Goal: Task Accomplishment & Management: Manage account settings

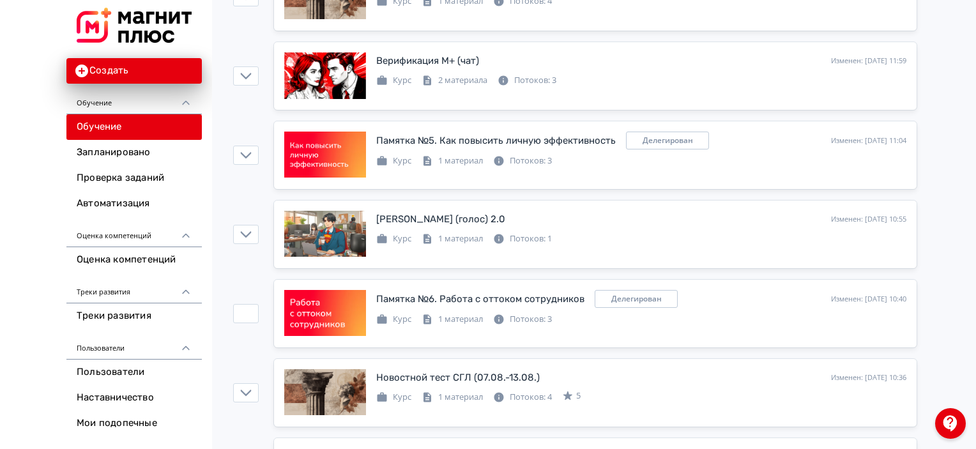
scroll to position [703, 0]
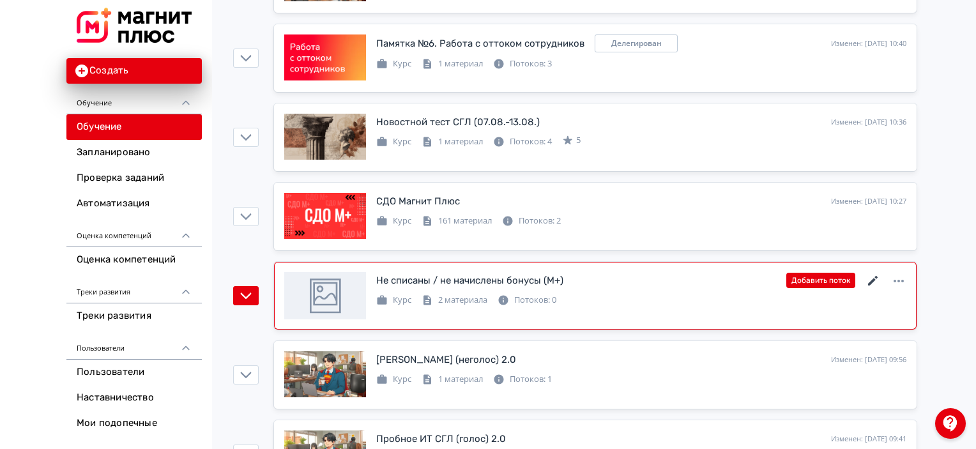
click at [879, 277] on icon at bounding box center [873, 281] width 15 height 15
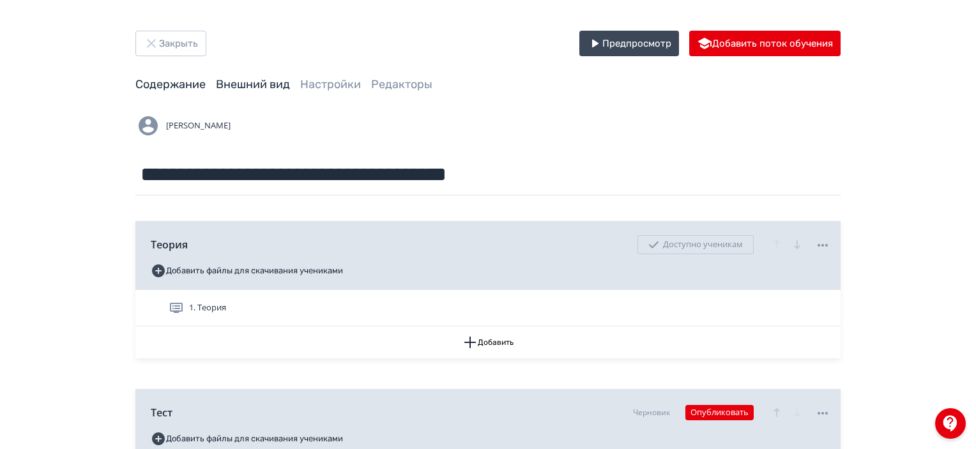
click at [245, 86] on link "Внешний вид" at bounding box center [253, 84] width 74 height 14
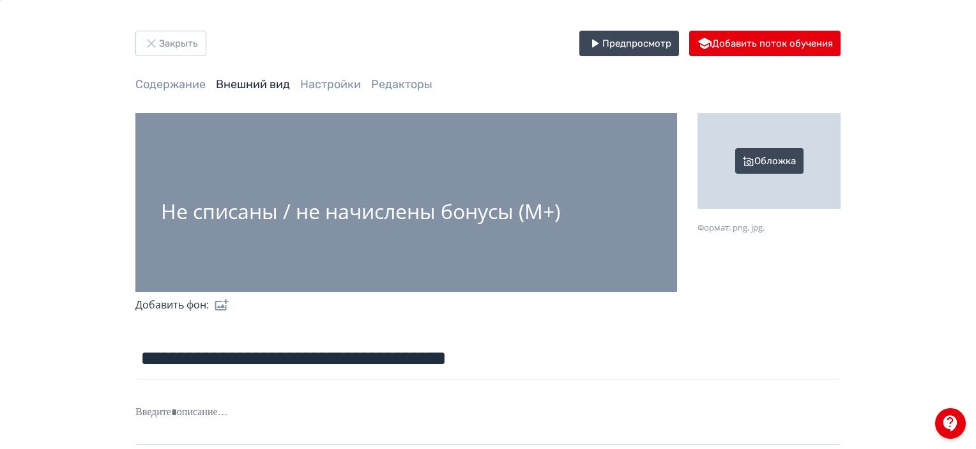
click at [478, 196] on div "Не списаны / не начислены бонусы (М+)" at bounding box center [360, 203] width 399 height 40
click at [478, 206] on div "Не списаны / не начислены бонусы (М+)" at bounding box center [360, 211] width 399 height 22
click at [222, 304] on label at bounding box center [219, 305] width 20 height 26
click at [0, 0] on input "file" at bounding box center [0, 0] width 0 height 0
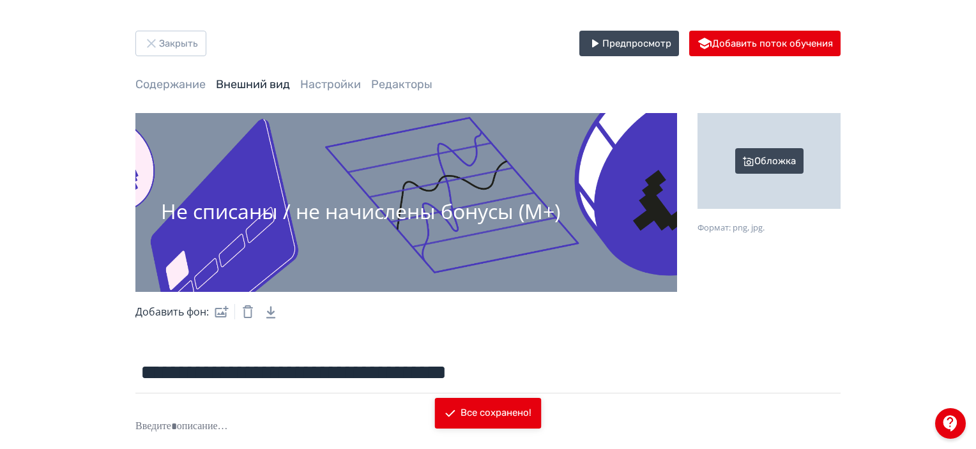
click at [751, 167] on div "Обложка" at bounding box center [769, 161] width 143 height 96
click at [0, 0] on input "Обложка Формат: png, jpg." at bounding box center [0, 0] width 0 height 0
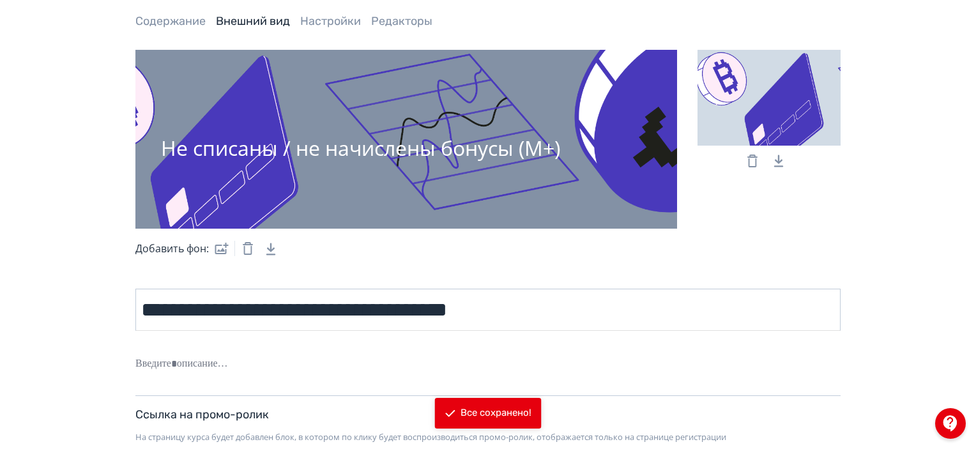
scroll to position [64, 0]
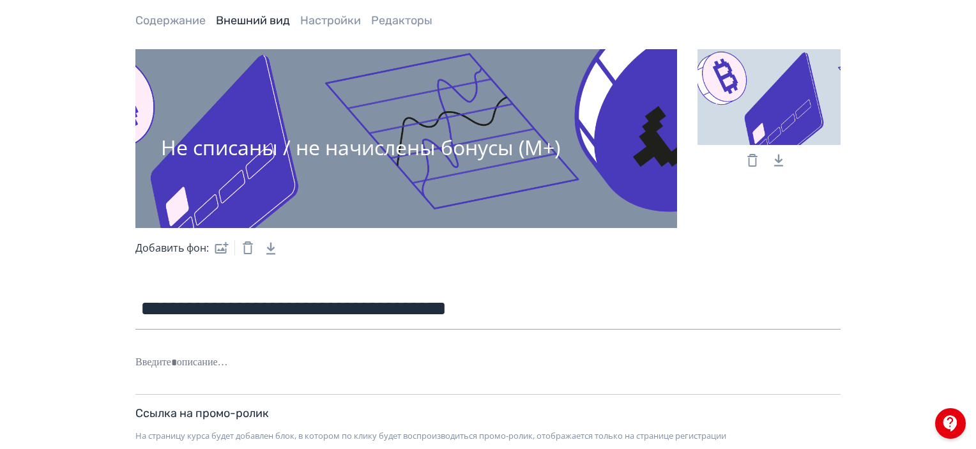
drag, startPoint x: 498, startPoint y: 318, endPoint x: 127, endPoint y: 318, distance: 371.3
click at [127, 318] on div "**********" at bounding box center [488, 254] width 767 height 575
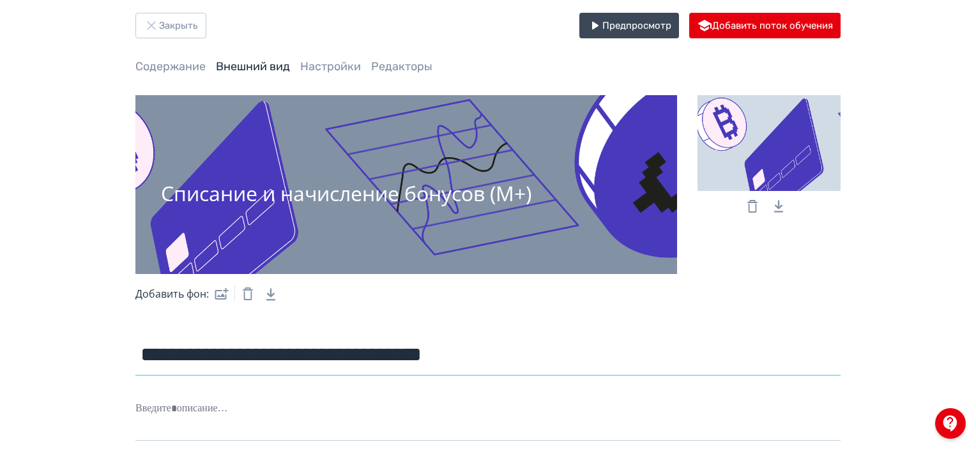
scroll to position [0, 0]
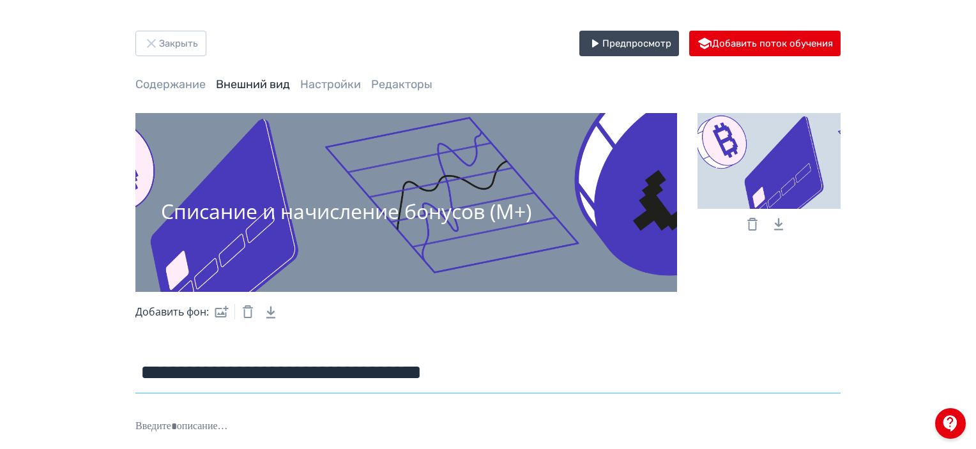
type input "**********"
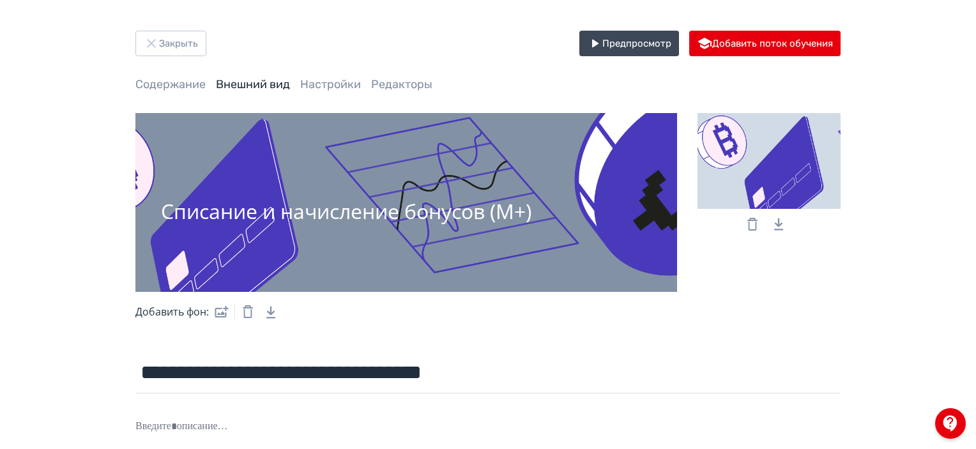
click at [388, 43] on div "Закрыть Предпросмотр Добавить поток обучения" at bounding box center [488, 44] width 706 height 26
click at [185, 84] on link "Содержание" at bounding box center [170, 84] width 70 height 14
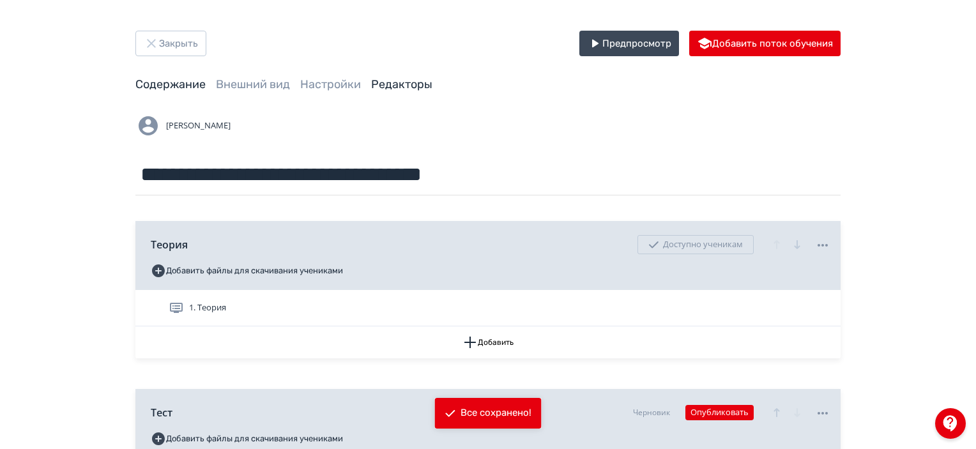
click at [404, 87] on link "Редакторы" at bounding box center [401, 84] width 61 height 14
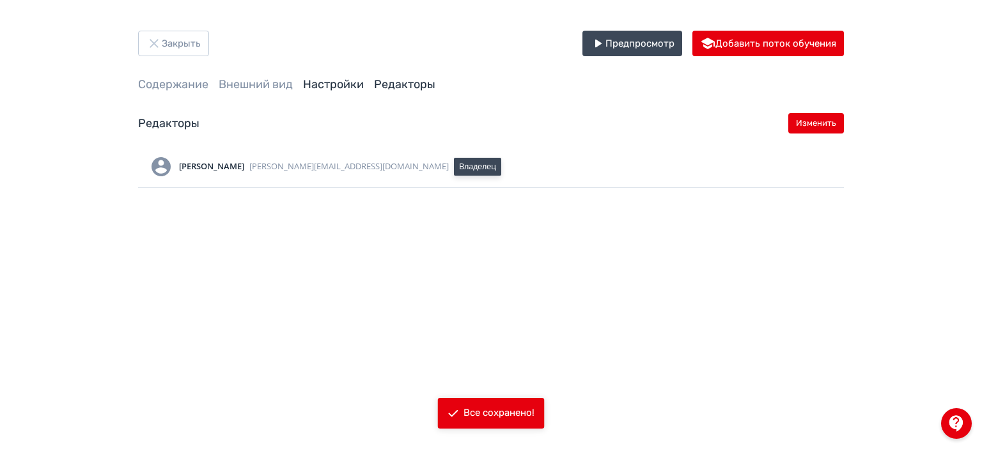
click at [341, 88] on link "Настройки" at bounding box center [333, 84] width 61 height 14
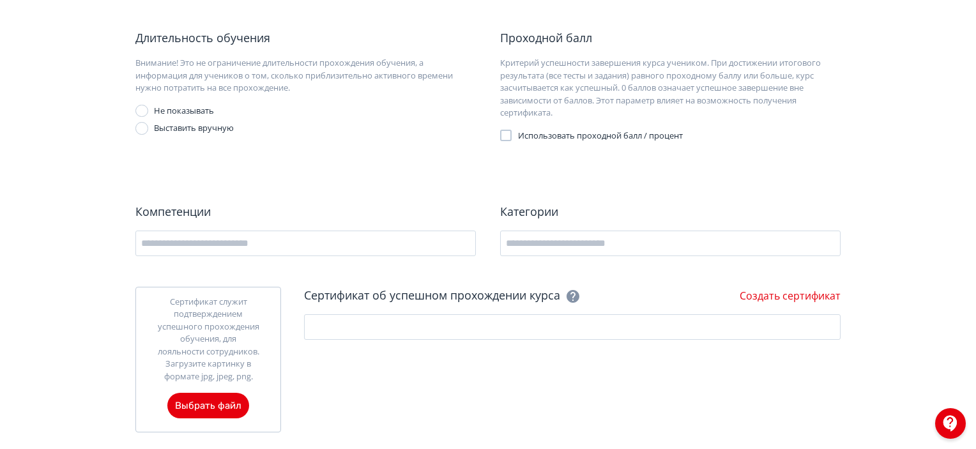
scroll to position [107, 0]
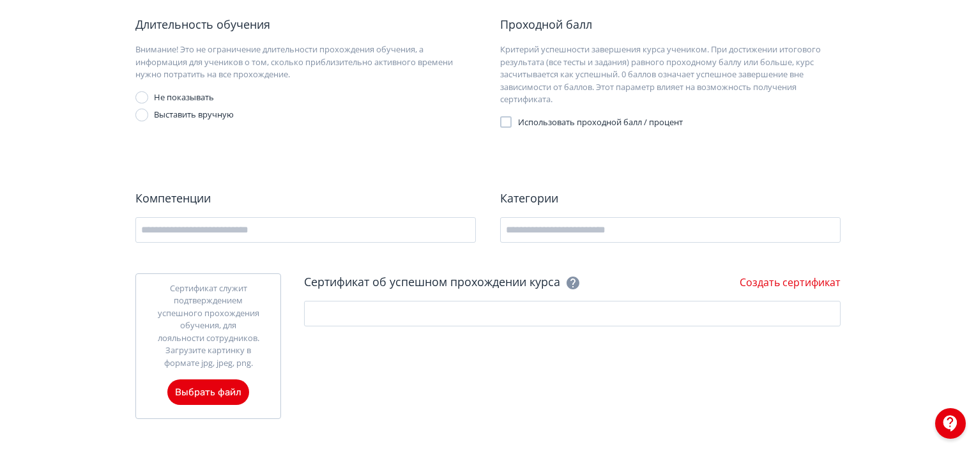
click at [513, 120] on label "Использовать проходной балл / процент" at bounding box center [591, 122] width 183 height 13
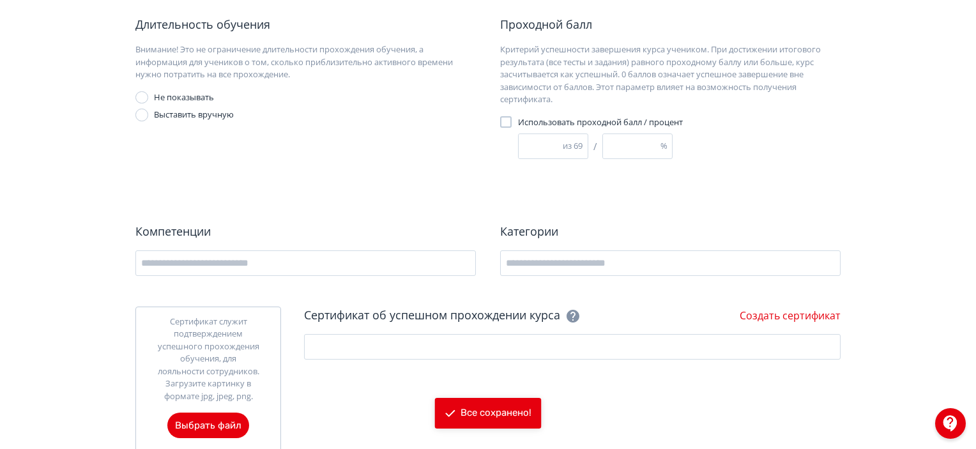
scroll to position [141, 0]
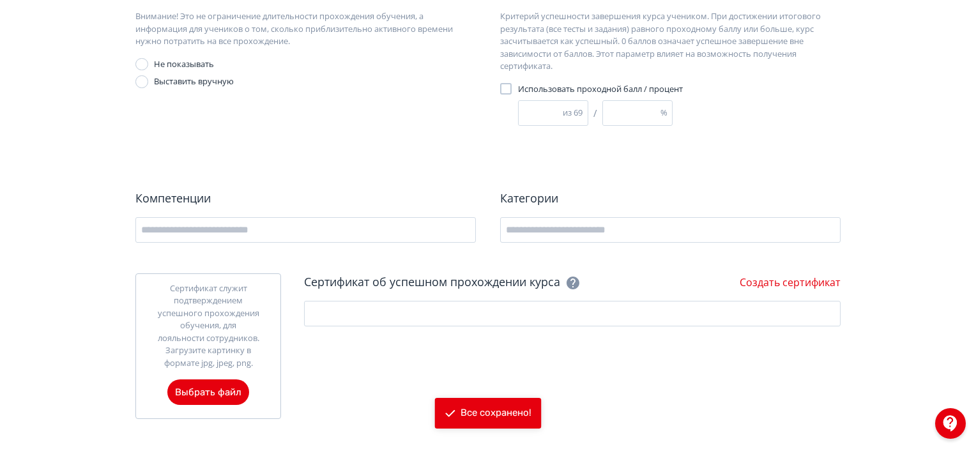
click at [500, 93] on label "Использовать проходной балл / процент" at bounding box center [591, 89] width 183 height 13
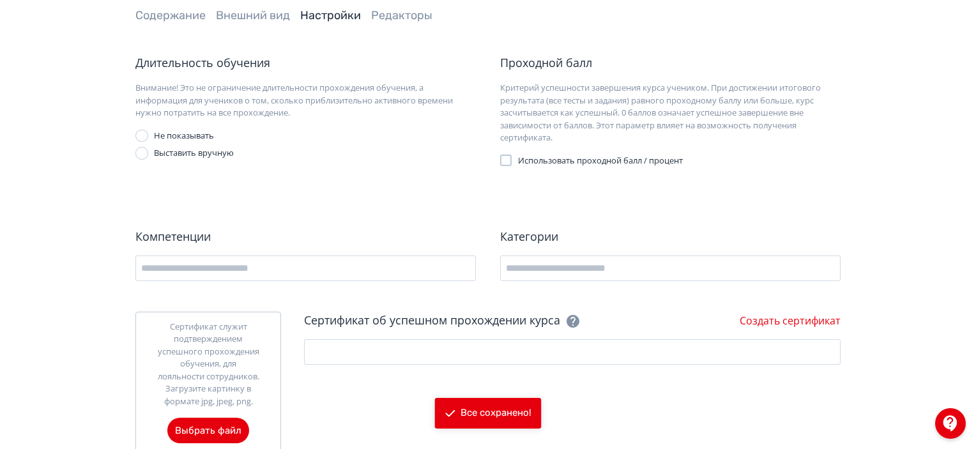
scroll to position [0, 0]
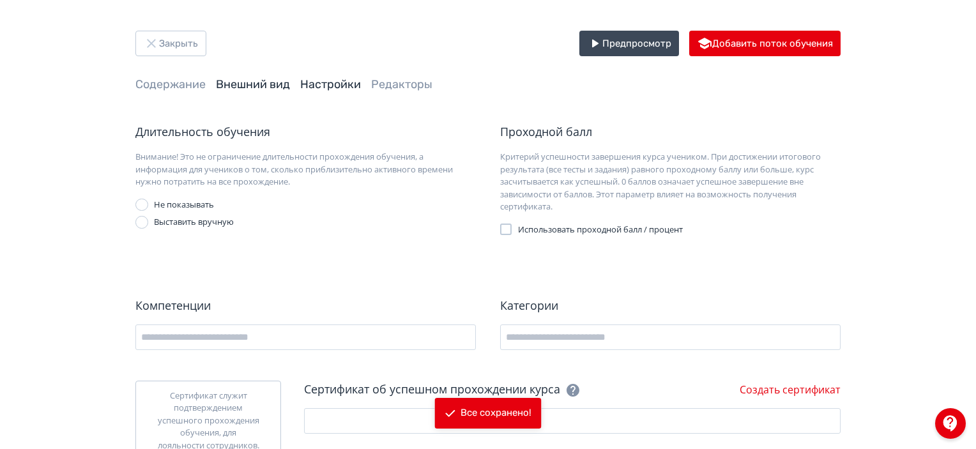
click at [268, 90] on link "Внешний вид" at bounding box center [253, 84] width 74 height 14
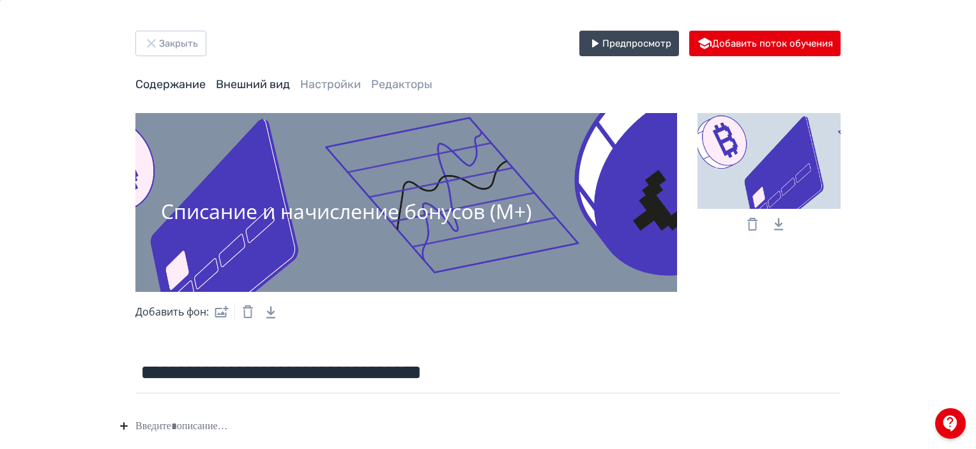
click at [189, 88] on link "Содержание" at bounding box center [170, 84] width 70 height 14
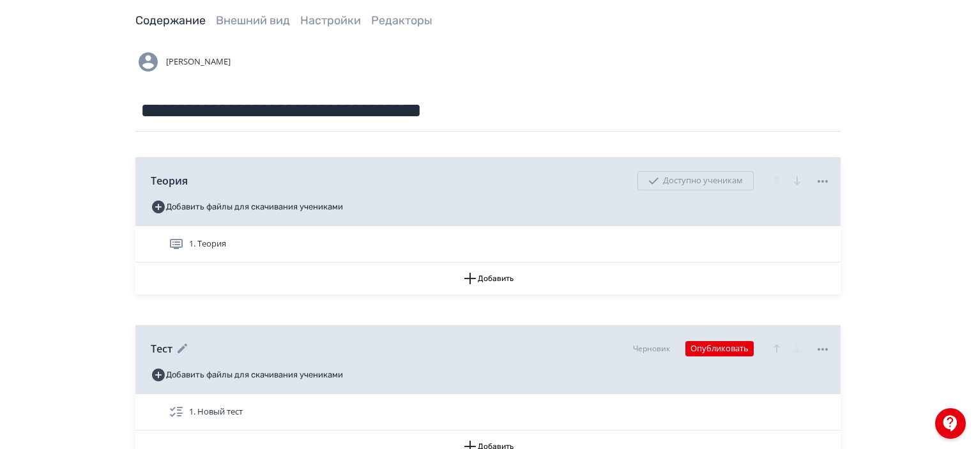
scroll to position [185, 0]
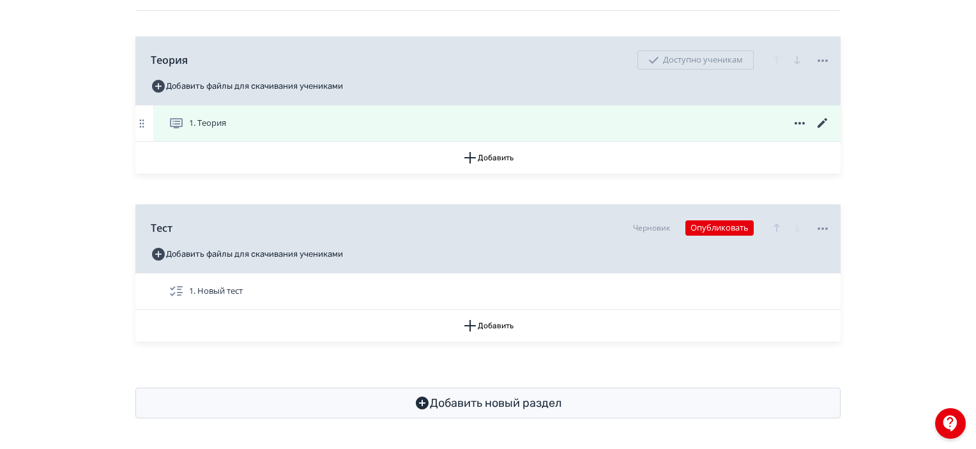
click at [824, 120] on icon at bounding box center [822, 123] width 15 height 15
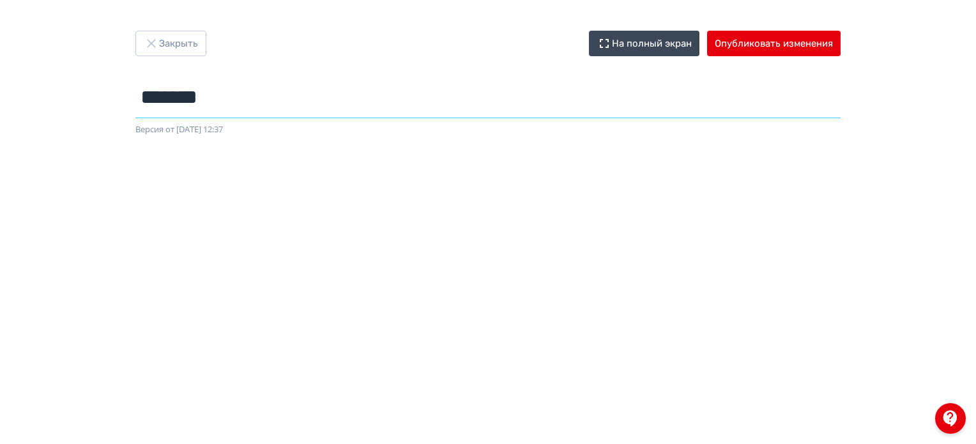
drag, startPoint x: 268, startPoint y: 93, endPoint x: 143, endPoint y: 109, distance: 125.6
click at [143, 109] on input "******" at bounding box center [488, 98] width 706 height 42
type input "*"
type input "**********"
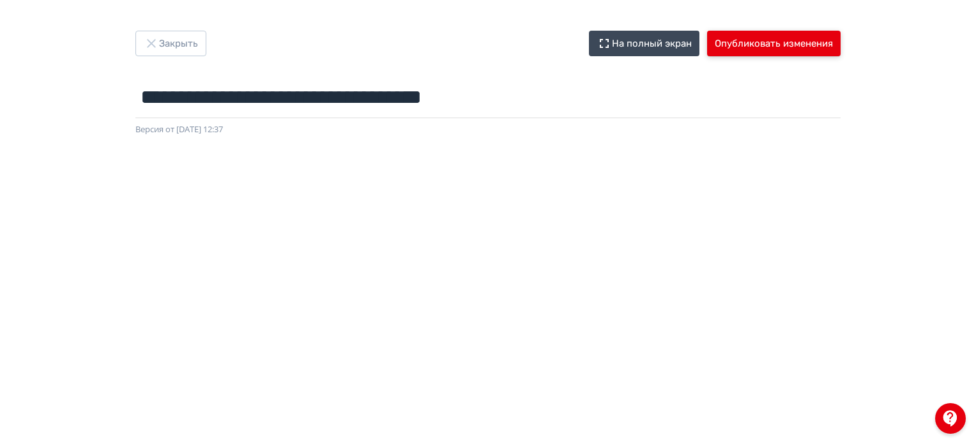
click at [779, 42] on button "Опубликовать изменения" at bounding box center [774, 44] width 134 height 26
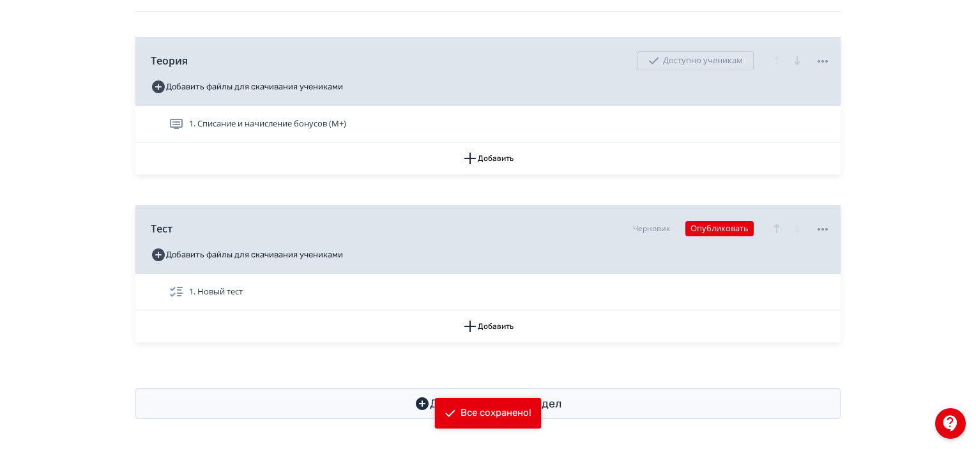
scroll to position [185, 0]
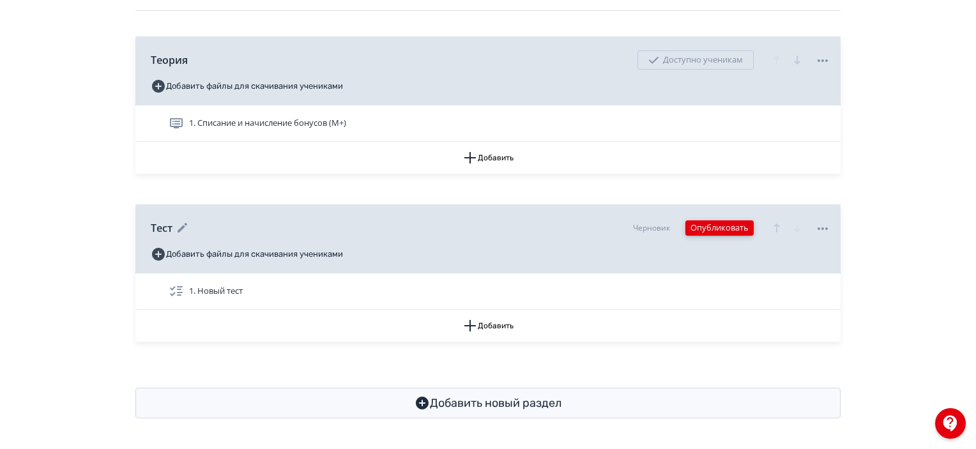
click at [732, 223] on button "Опубликовать" at bounding box center [720, 227] width 68 height 15
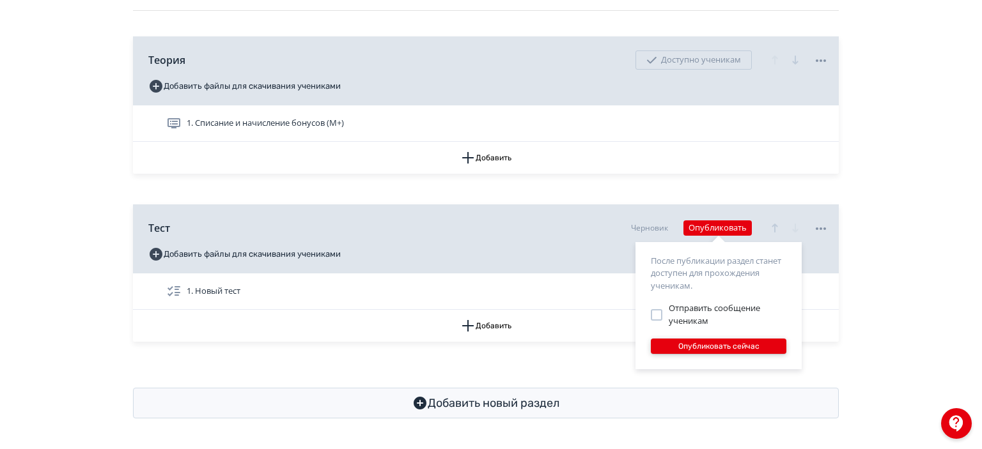
click at [716, 344] on button "Опубликовать сейчас" at bounding box center [718, 346] width 135 height 15
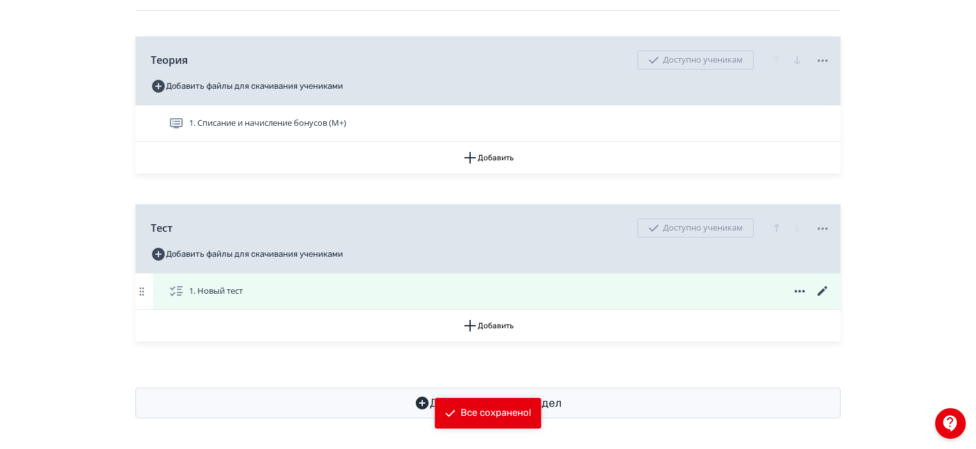
click at [827, 288] on icon at bounding box center [823, 291] width 10 height 10
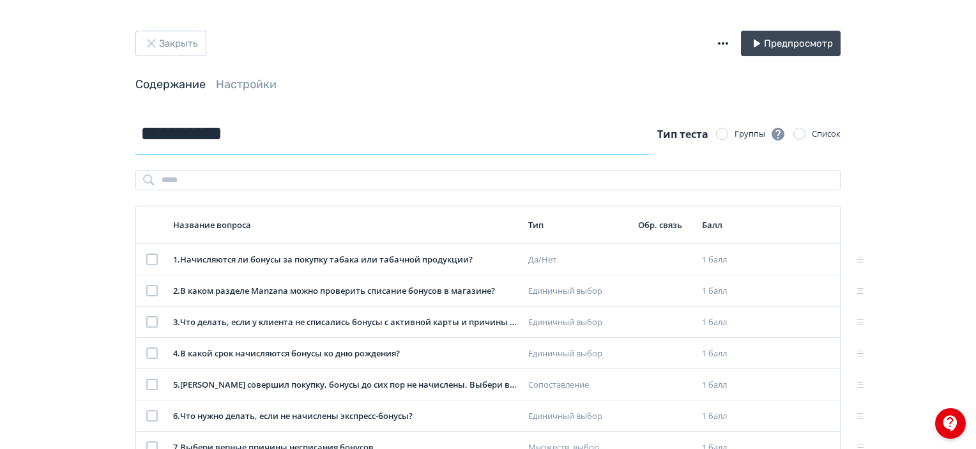
drag, startPoint x: 262, startPoint y: 135, endPoint x: 88, endPoint y: 139, distance: 173.9
click at [88, 139] on div "**********" at bounding box center [488, 294] width 976 height 589
type input "**********"
click at [433, 99] on div "Закрыть Предпросмотр Содержание Настройки" at bounding box center [488, 72] width 767 height 82
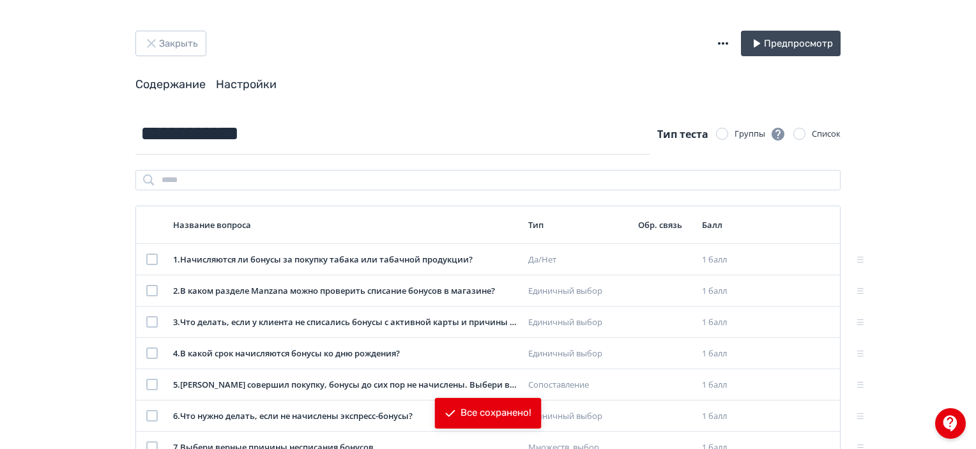
click at [233, 81] on link "Настройки" at bounding box center [246, 84] width 61 height 14
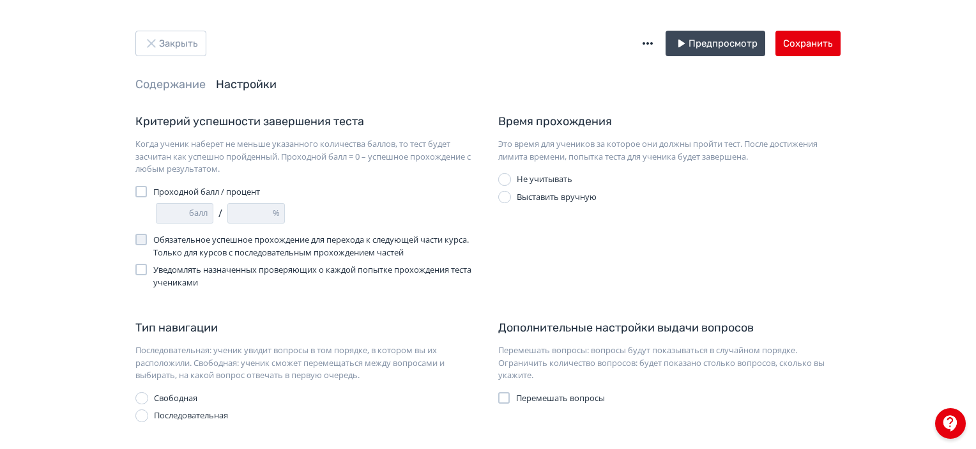
click at [139, 191] on div at bounding box center [141, 192] width 12 height 12
drag, startPoint x: 166, startPoint y: 212, endPoint x: 157, endPoint y: 214, distance: 9.2
click at [157, 214] on input "*" at bounding box center [173, 213] width 33 height 19
type input "*"
type input "**"
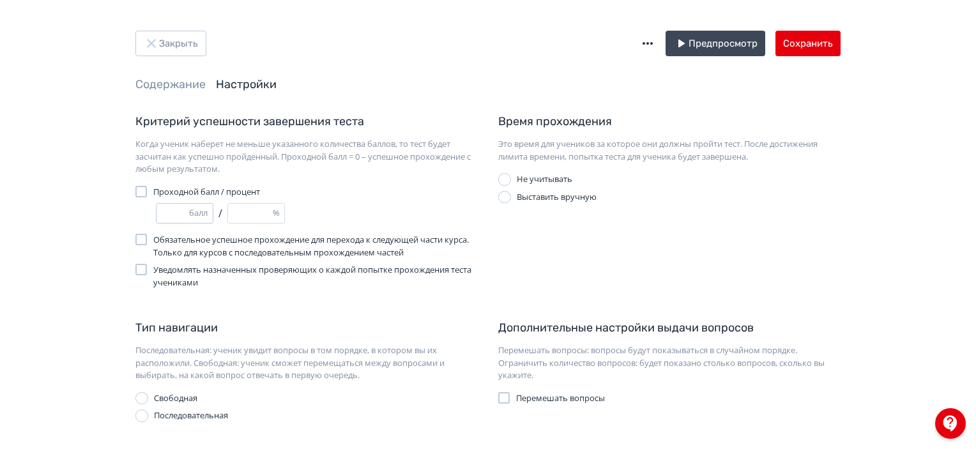
type input "*"
type input "***"
click at [252, 217] on input "***" at bounding box center [250, 213] width 45 height 19
type input "*"
type input "**"
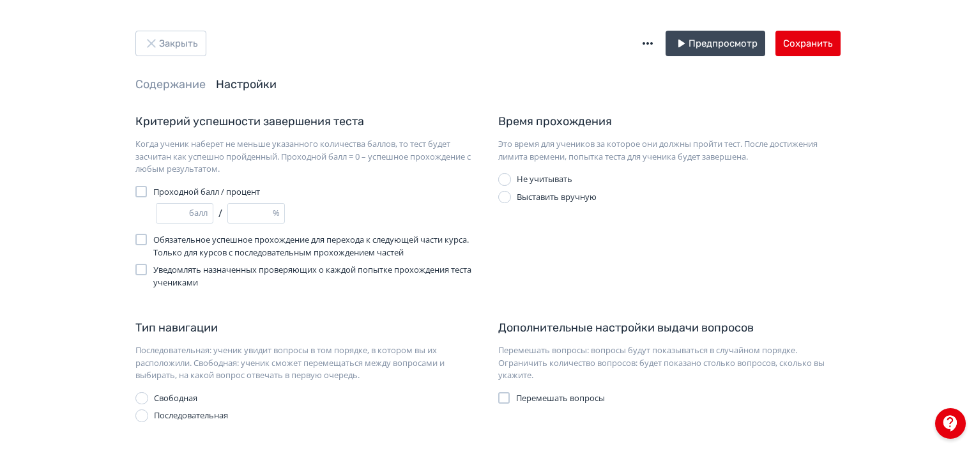
type input "*"
type input "**"
type input "*"
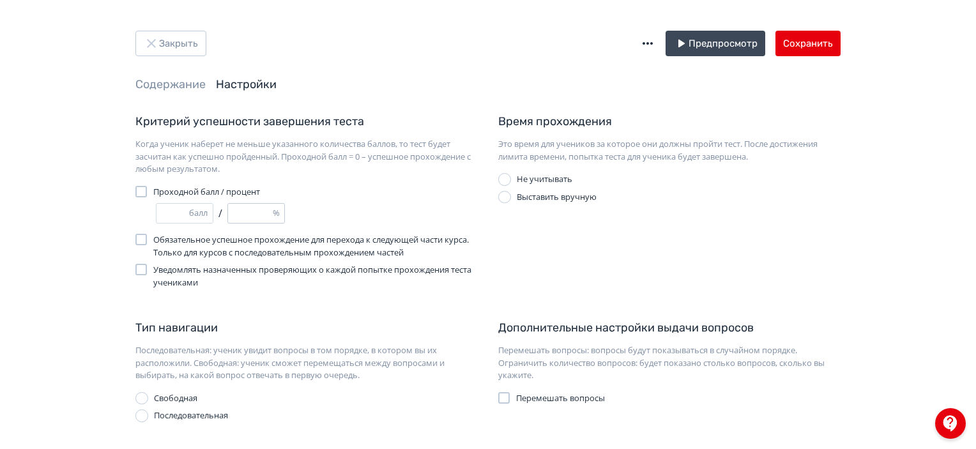
click at [235, 209] on input "***" at bounding box center [250, 213] width 45 height 19
click at [243, 212] on input "***" at bounding box center [250, 213] width 45 height 19
click at [236, 213] on input "***" at bounding box center [250, 213] width 45 height 19
type input "**"
click at [327, 208] on div "* балл / ** %" at bounding box center [317, 213] width 322 height 20
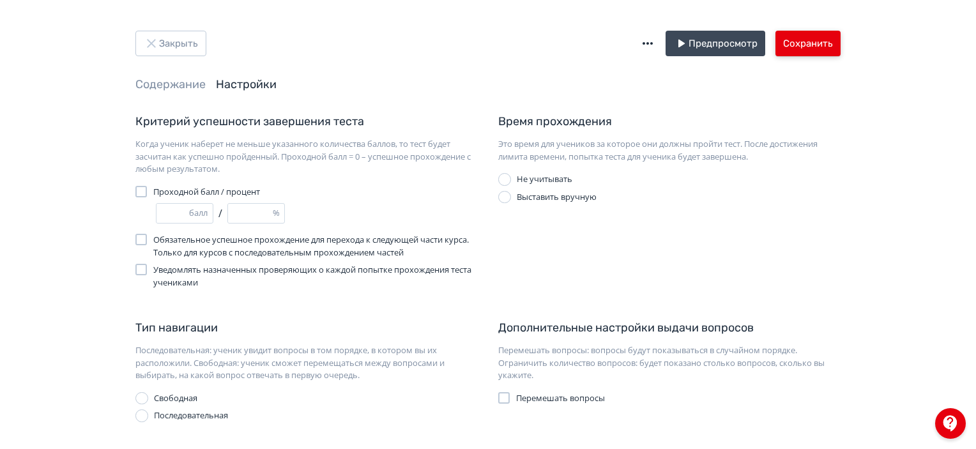
click at [799, 33] on button "Сохранить" at bounding box center [808, 44] width 65 height 26
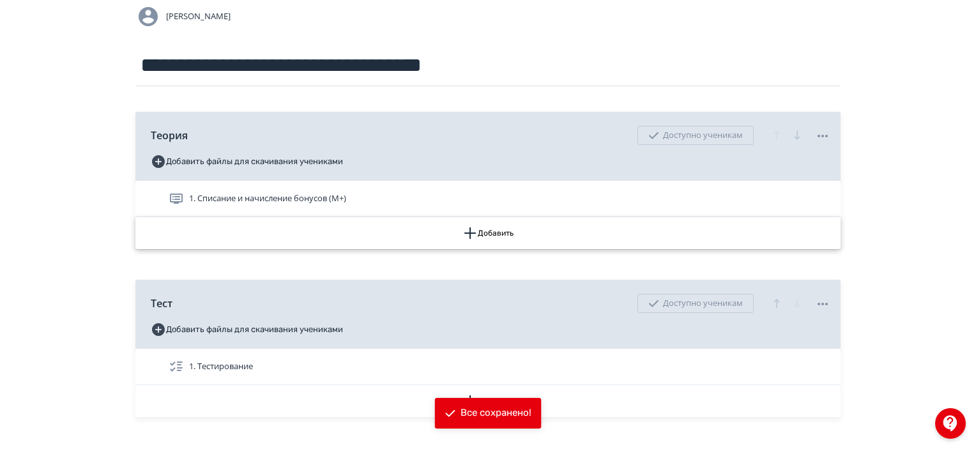
scroll to position [128, 0]
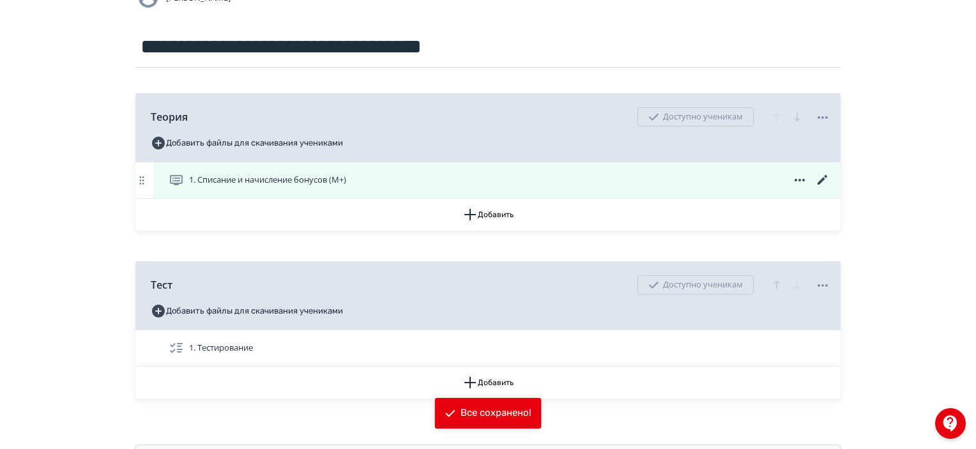
click at [617, 194] on div "1. Списание и начисление бонусов (М+)" at bounding box center [497, 180] width 688 height 36
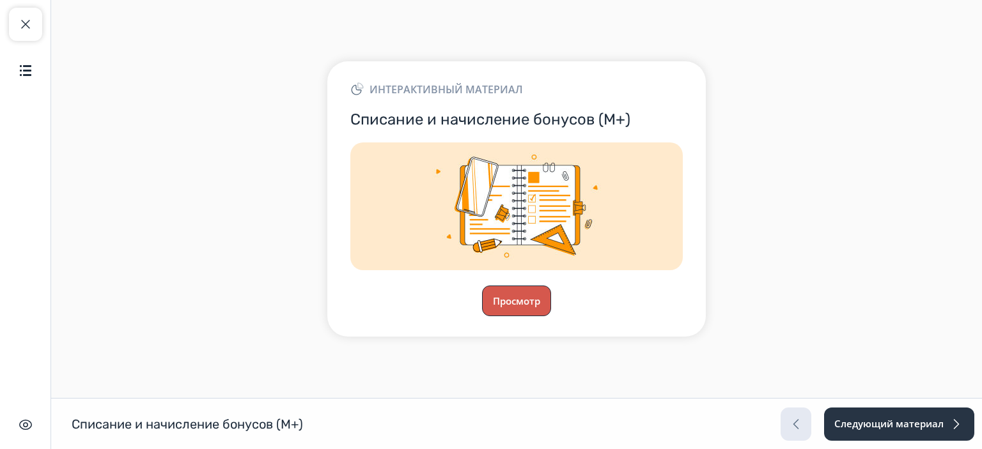
click at [527, 301] on button "Просмотр" at bounding box center [516, 301] width 69 height 31
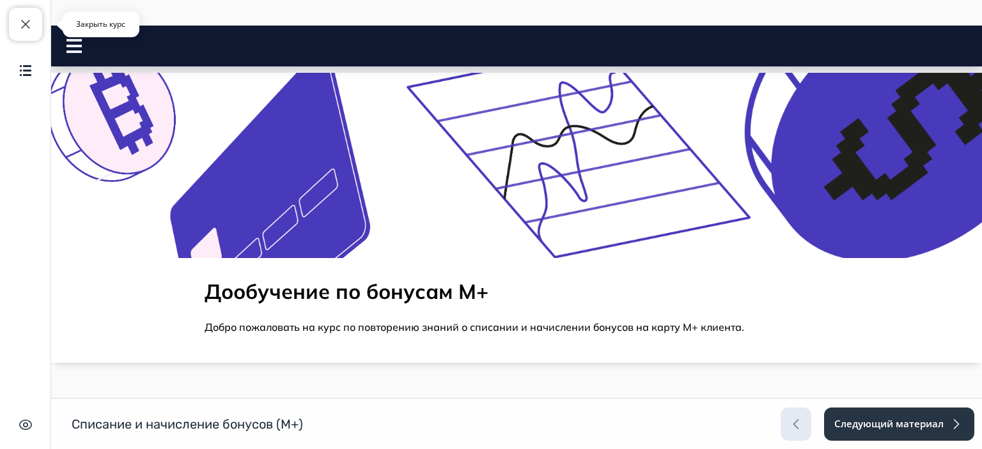
click at [19, 22] on span "button" at bounding box center [25, 24] width 15 height 15
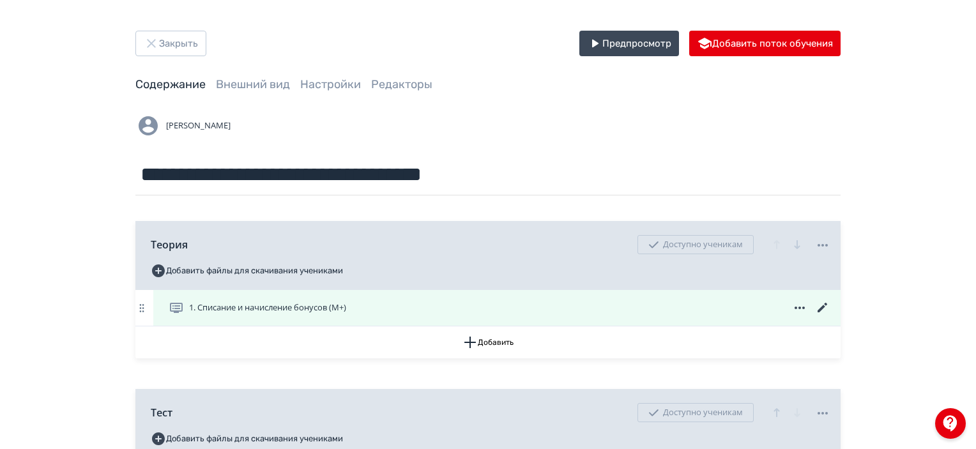
click at [815, 306] on icon at bounding box center [822, 307] width 15 height 15
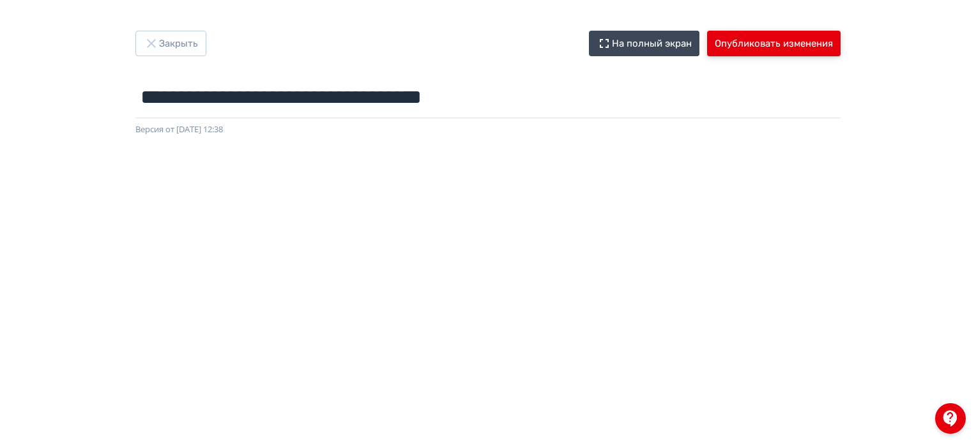
click at [810, 46] on button "Опубликовать изменения" at bounding box center [774, 44] width 134 height 26
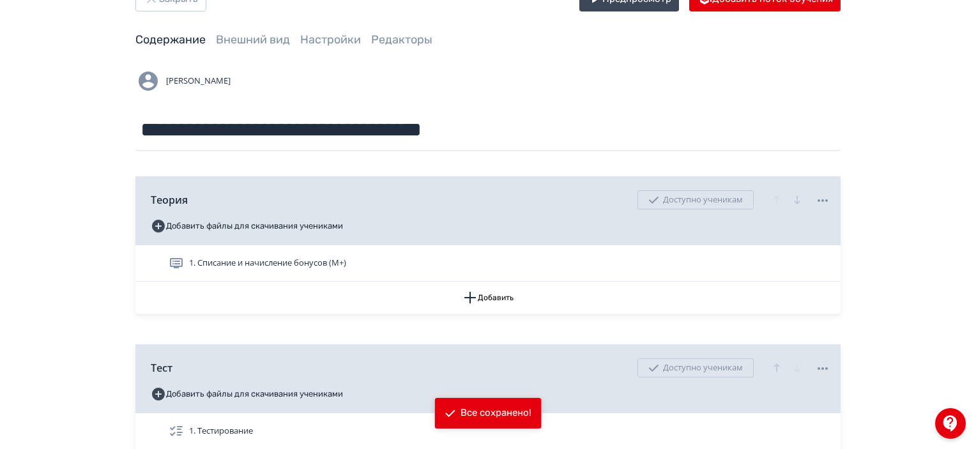
scroll to position [128, 0]
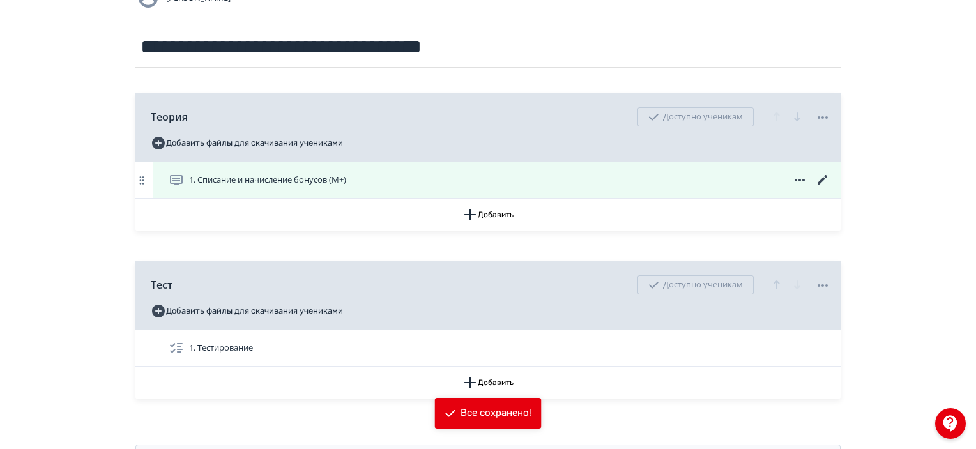
click at [824, 174] on icon at bounding box center [822, 180] width 15 height 15
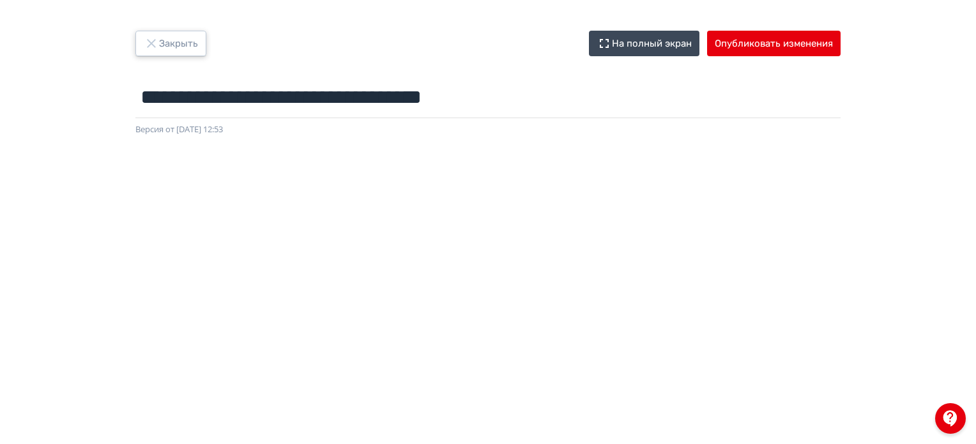
click at [156, 46] on icon "button" at bounding box center [151, 43] width 15 height 15
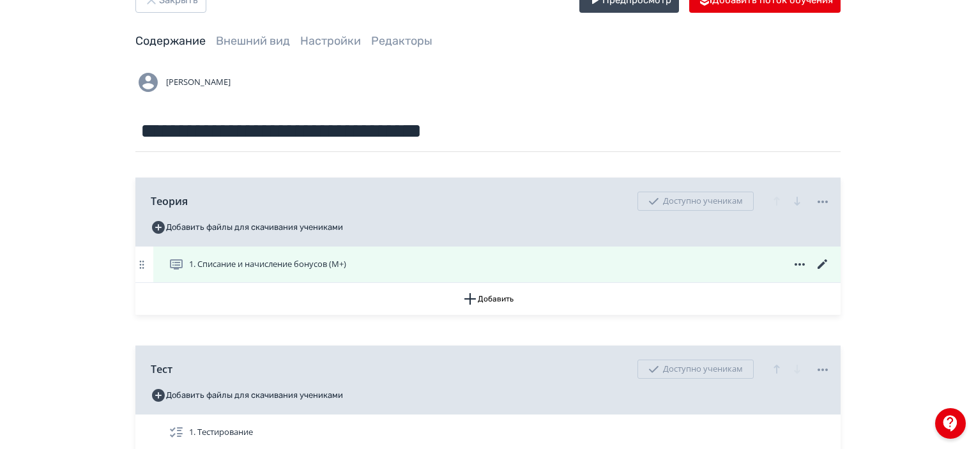
scroll to position [64, 0]
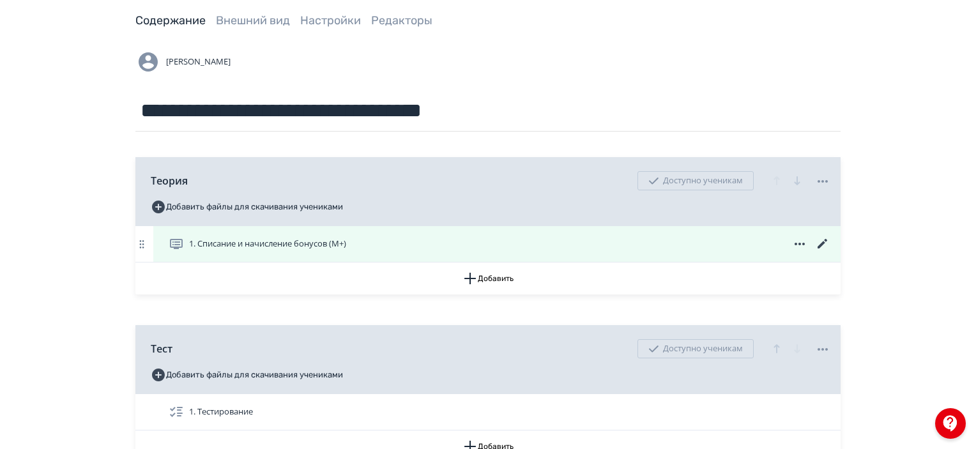
click at [340, 237] on span "1. Списание и начисление бонусов (М+)" at bounding box center [260, 243] width 183 height 15
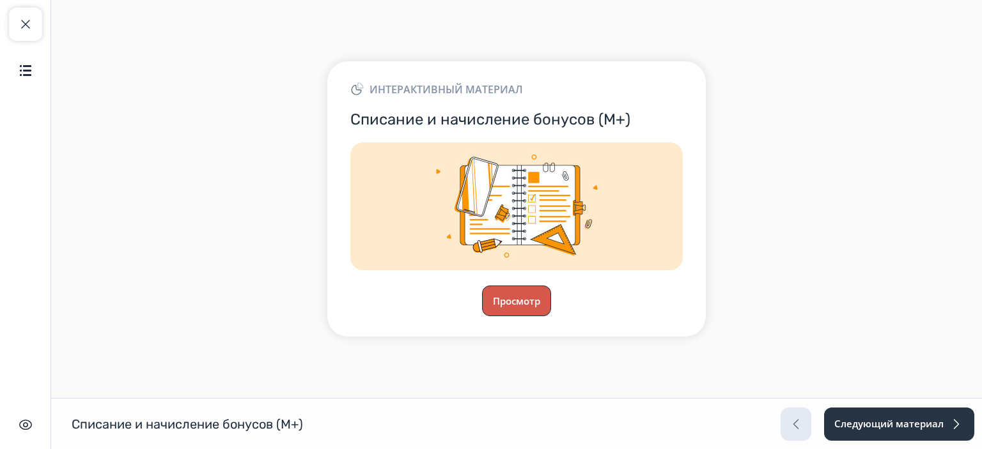
click at [518, 304] on button "Просмотр" at bounding box center [516, 301] width 69 height 31
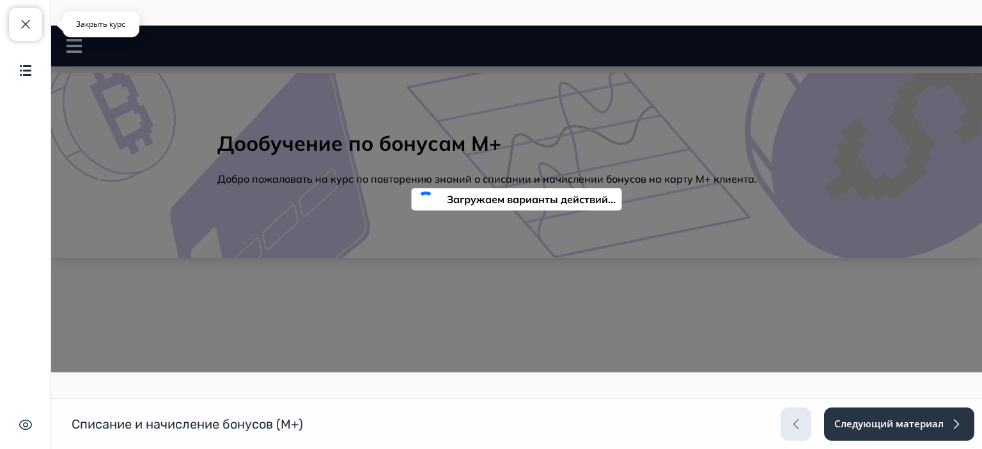
click at [24, 27] on span "button" at bounding box center [25, 24] width 15 height 15
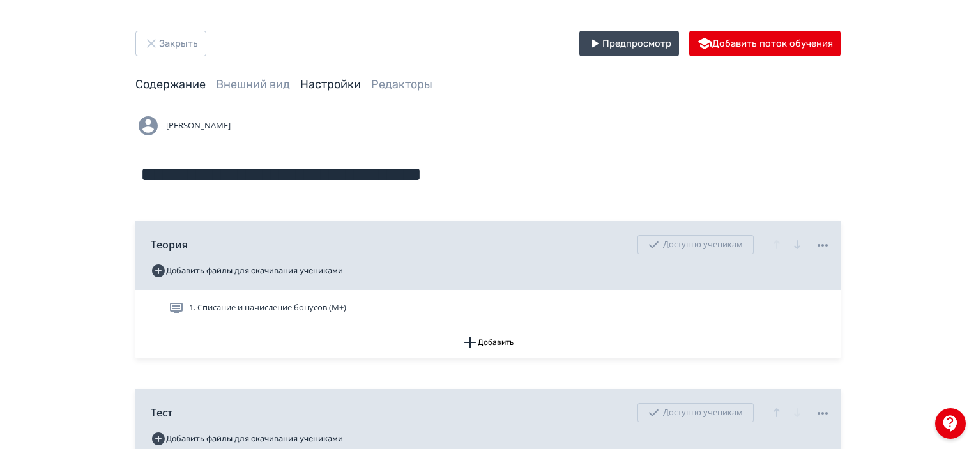
click at [355, 81] on link "Настройки" at bounding box center [330, 84] width 61 height 14
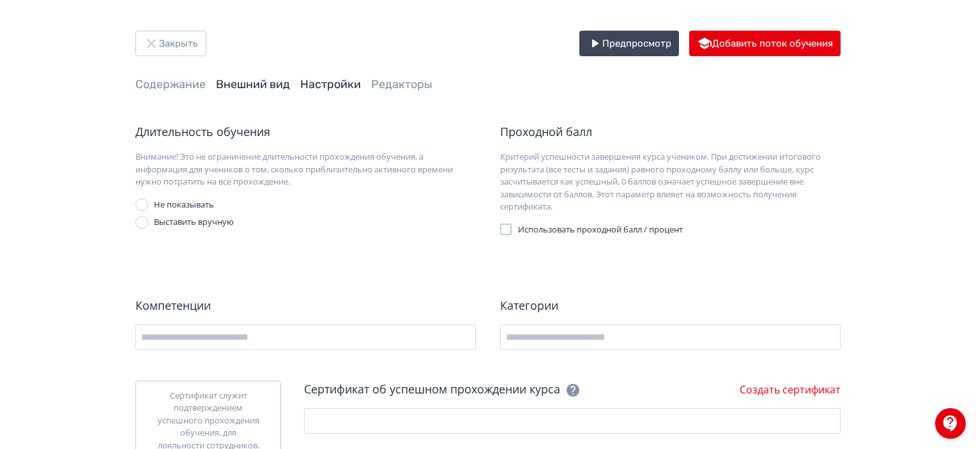
click at [279, 86] on link "Внешний вид" at bounding box center [253, 84] width 74 height 14
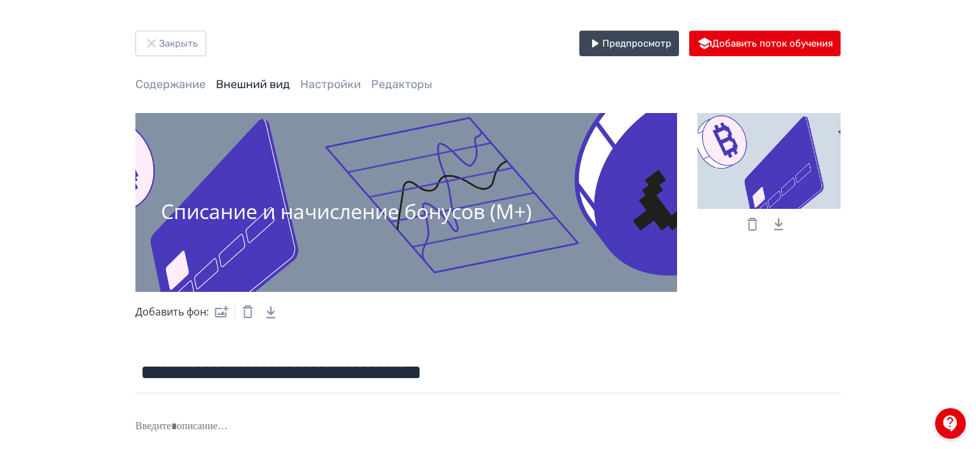
click at [746, 162] on div at bounding box center [769, 161] width 143 height 96
click at [0, 0] on input "file" at bounding box center [0, 0] width 0 height 0
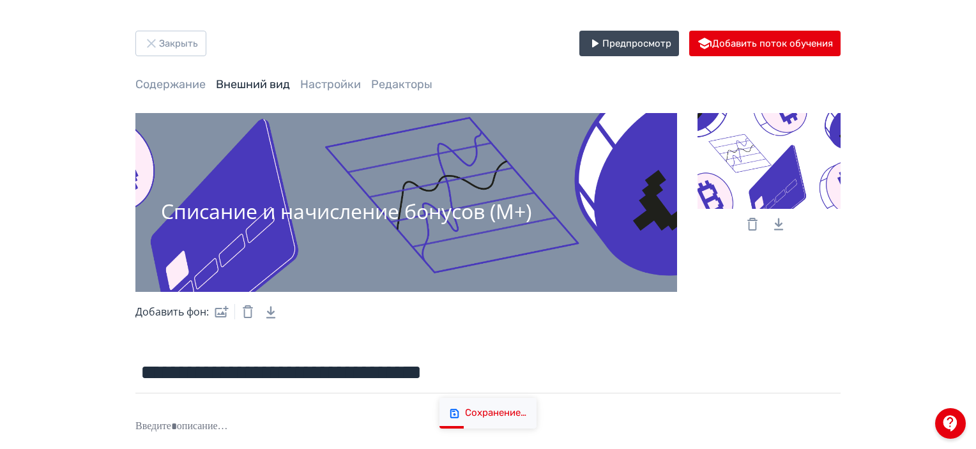
click at [447, 217] on div "Списание и начисление бонусов (М+)" at bounding box center [346, 211] width 371 height 22
click at [338, 203] on div "Списание и начисление бонусов (М+)" at bounding box center [346, 211] width 371 height 22
click at [563, 178] on div "Списание и начисление бонусов (М+)" at bounding box center [406, 202] width 542 height 179
click at [221, 313] on label at bounding box center [219, 312] width 20 height 26
click at [0, 0] on input "file" at bounding box center [0, 0] width 0 height 0
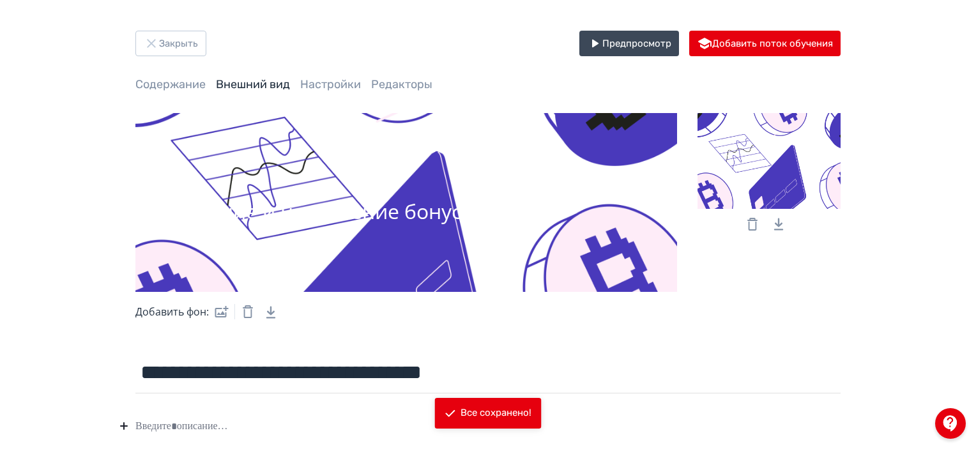
click at [307, 45] on div "Закрыть Предпросмотр Добавить поток обучения" at bounding box center [488, 44] width 706 height 26
click at [188, 36] on button "Закрыть" at bounding box center [170, 44] width 71 height 26
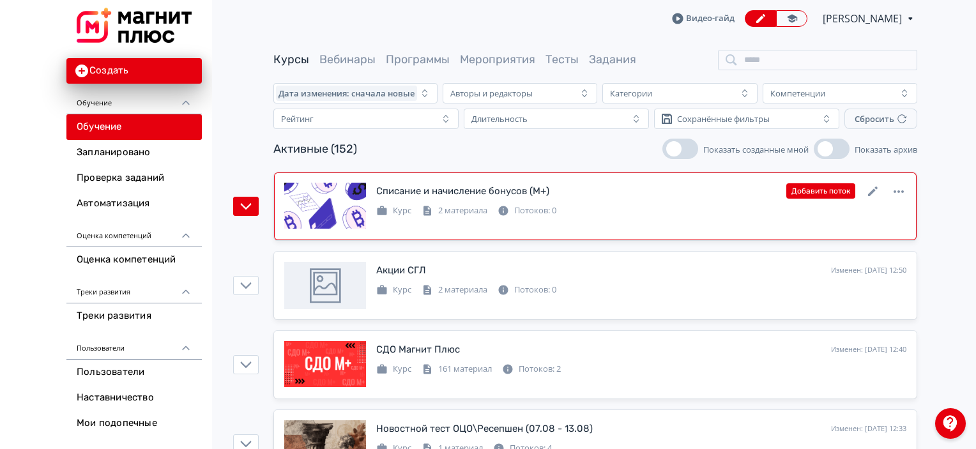
click at [742, 227] on div "Списание и начисление бонусов (М+) Изменен: 12.08.2025 в 12:57 Добавить поток К…" at bounding box center [595, 206] width 622 height 47
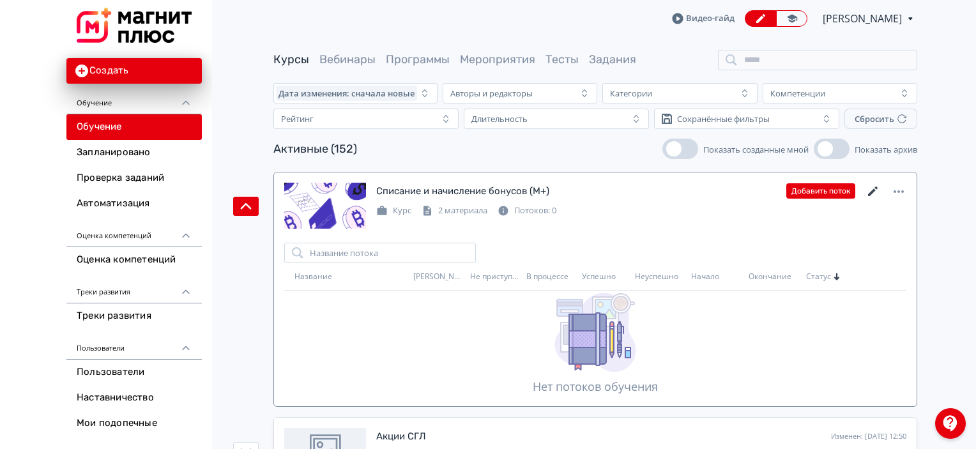
click at [873, 189] on icon at bounding box center [873, 191] width 15 height 15
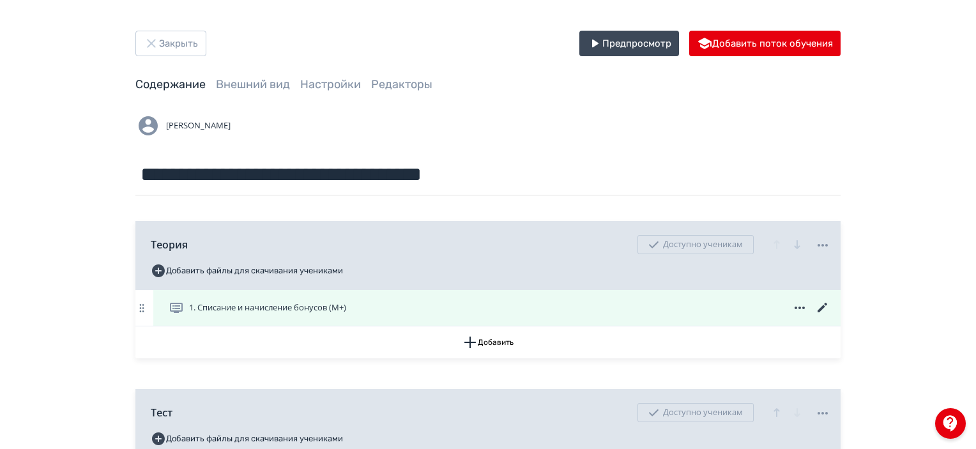
click at [332, 319] on div "1. Списание и начисление бонусов (М+)" at bounding box center [497, 308] width 688 height 36
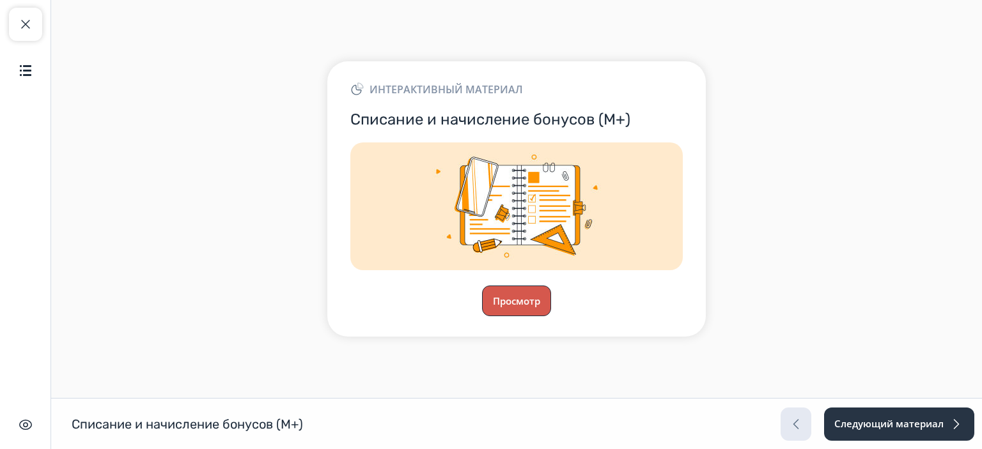
click at [530, 301] on button "Просмотр" at bounding box center [516, 301] width 69 height 31
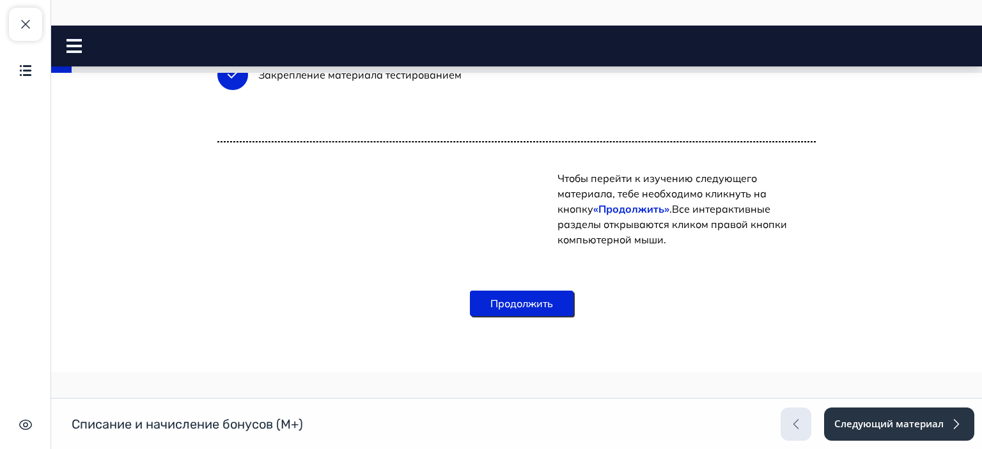
scroll to position [575, 0]
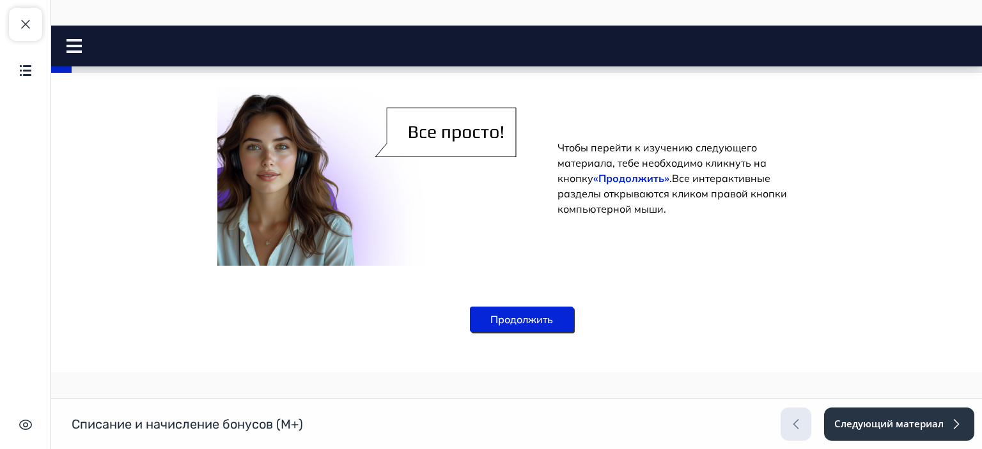
click at [542, 328] on button "Продолжить" at bounding box center [522, 320] width 104 height 26
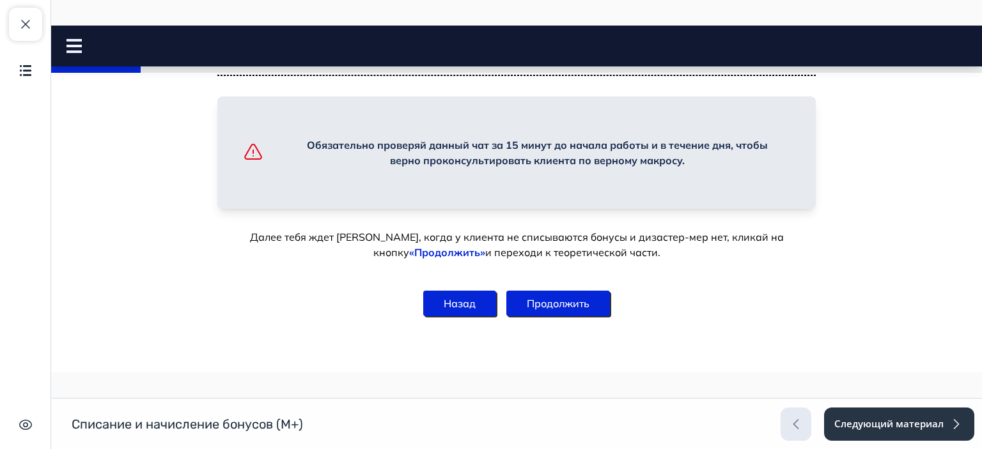
scroll to position [959, 0]
click at [575, 316] on button "Продолжить" at bounding box center [558, 304] width 104 height 26
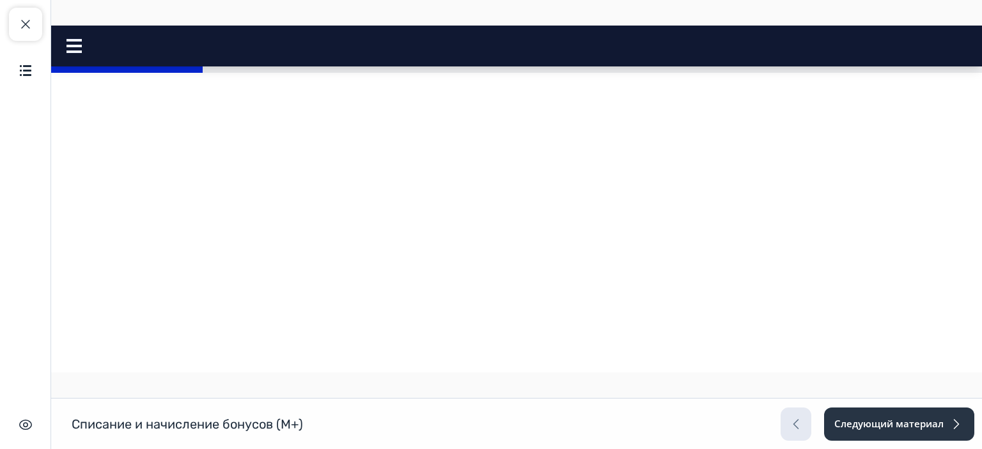
scroll to position [0, 0]
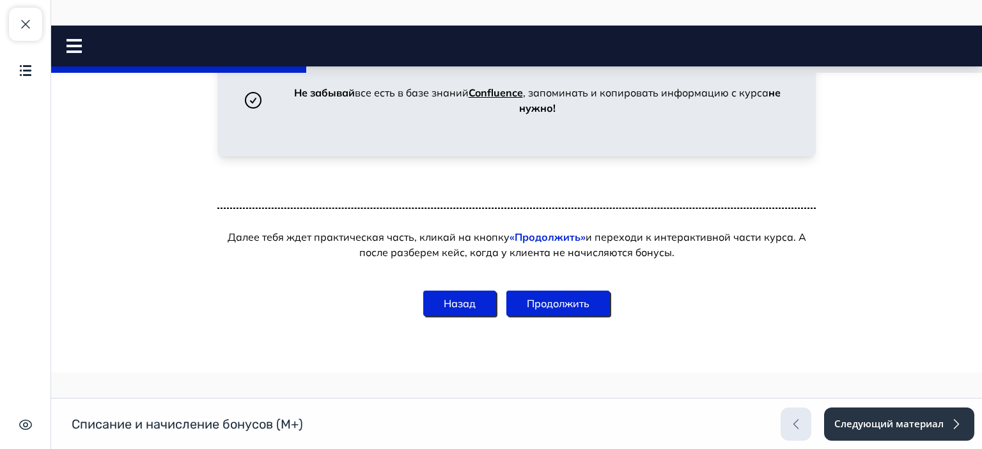
click at [592, 309] on button "Продолжить" at bounding box center [558, 304] width 104 height 26
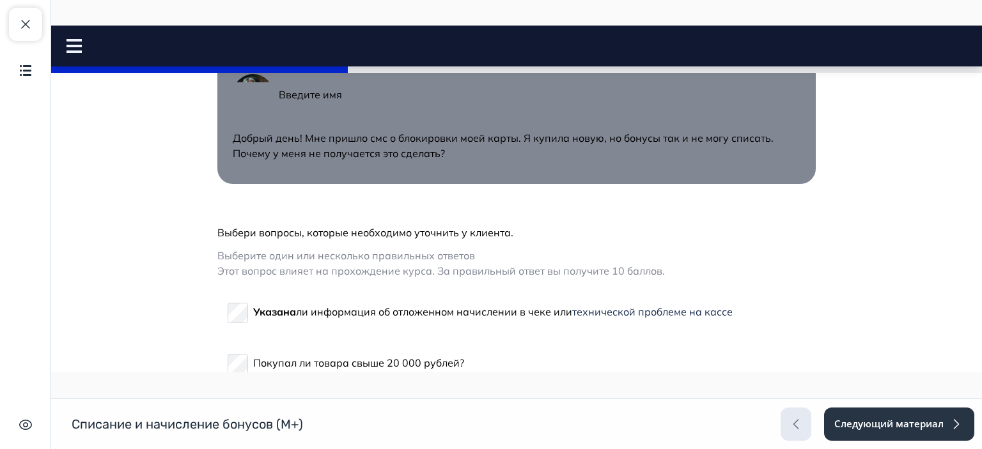
scroll to position [192, 0]
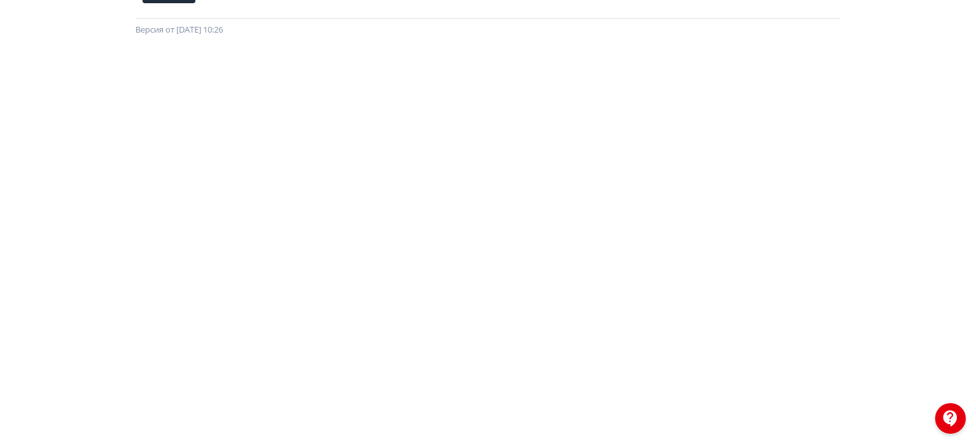
scroll to position [0, 3]
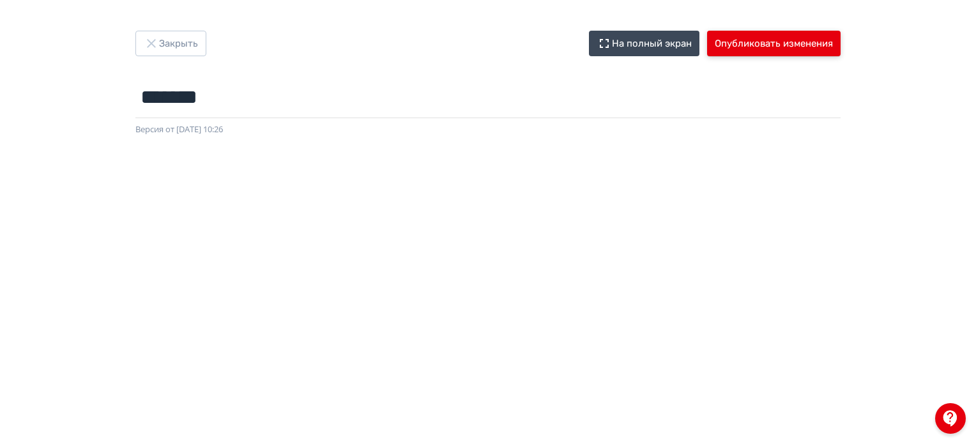
click at [757, 38] on button "Опубликовать изменения" at bounding box center [774, 44] width 134 height 26
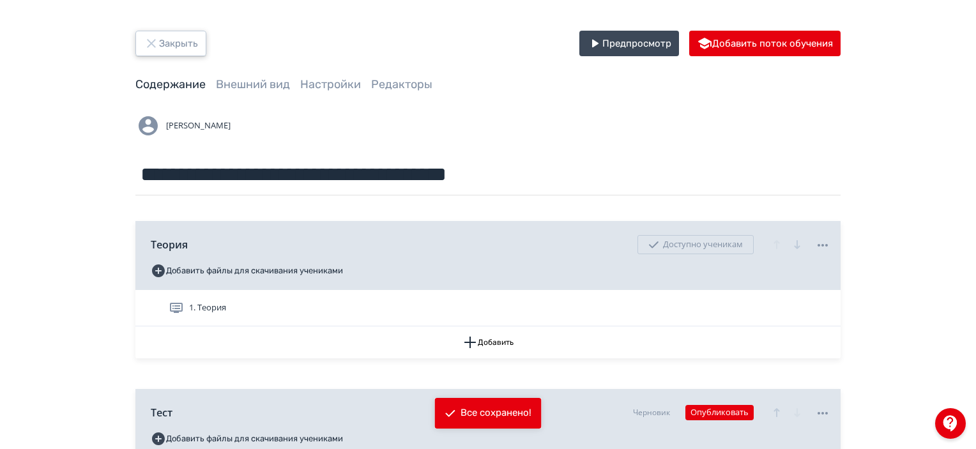
click at [187, 49] on button "Закрыть" at bounding box center [170, 44] width 71 height 26
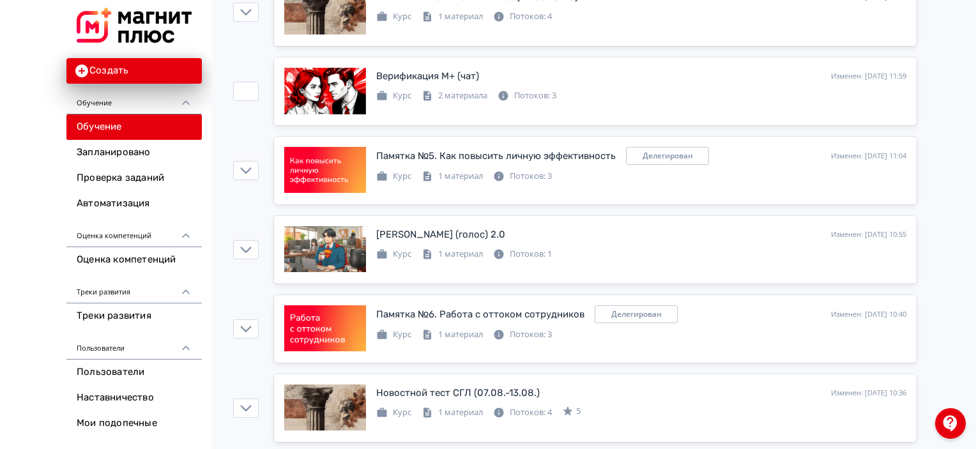
scroll to position [703, 0]
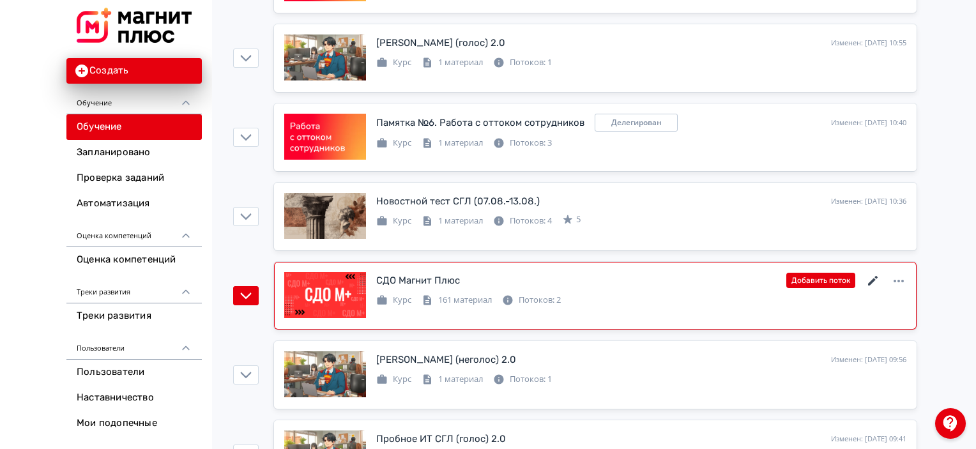
click at [874, 279] on icon at bounding box center [873, 281] width 15 height 15
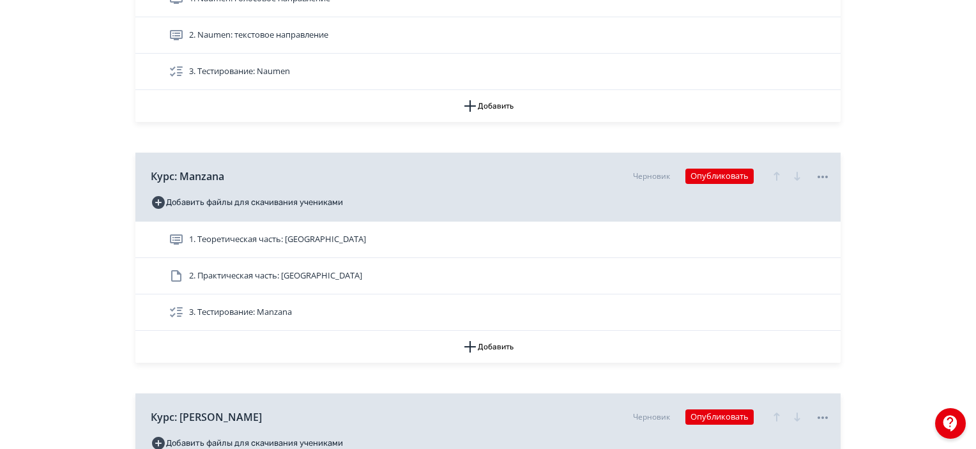
scroll to position [1725, 0]
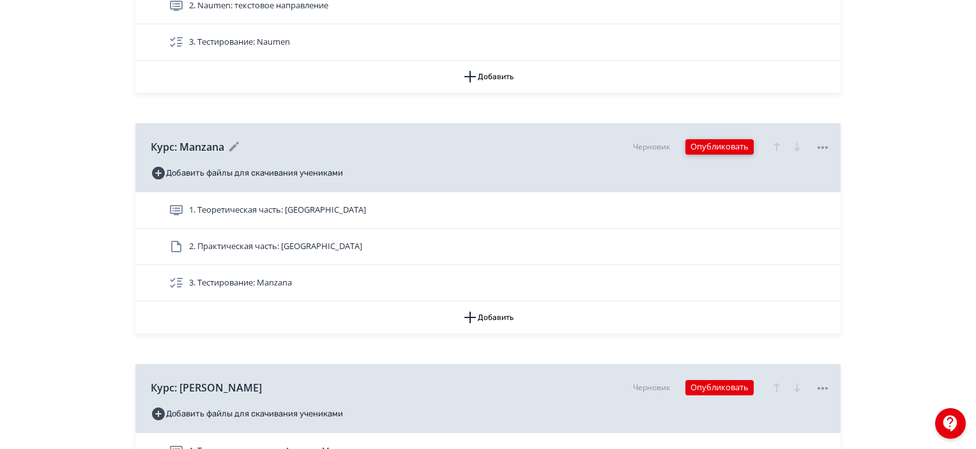
click at [726, 149] on button "Опубликовать" at bounding box center [720, 146] width 68 height 15
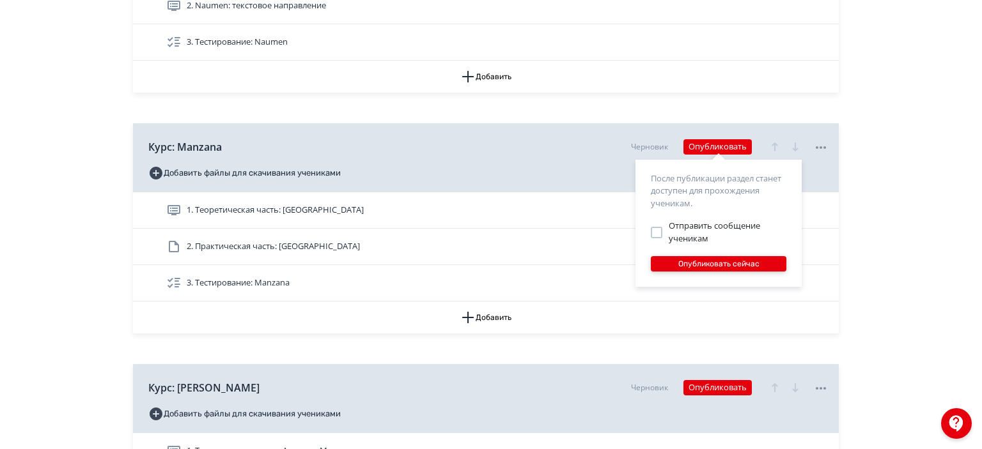
click at [725, 260] on button "Опубликовать сейчас" at bounding box center [718, 263] width 135 height 15
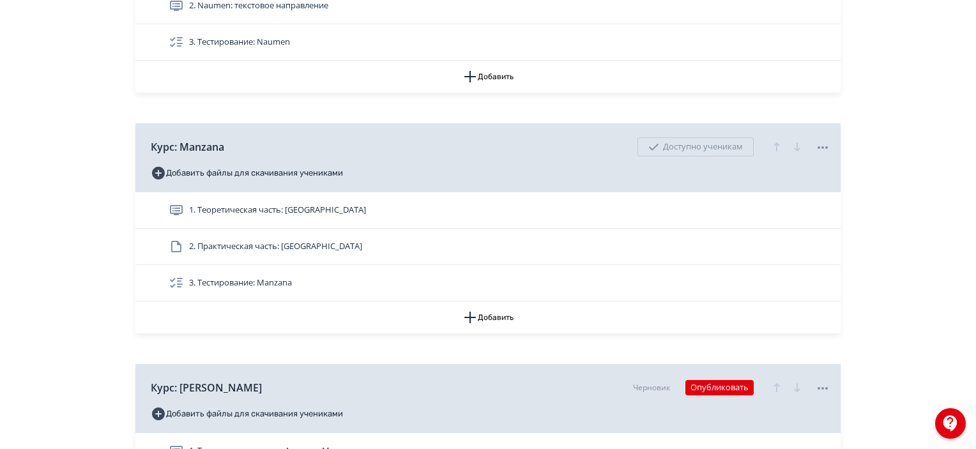
drag, startPoint x: 119, startPoint y: 124, endPoint x: 122, endPoint y: 138, distance: 14.4
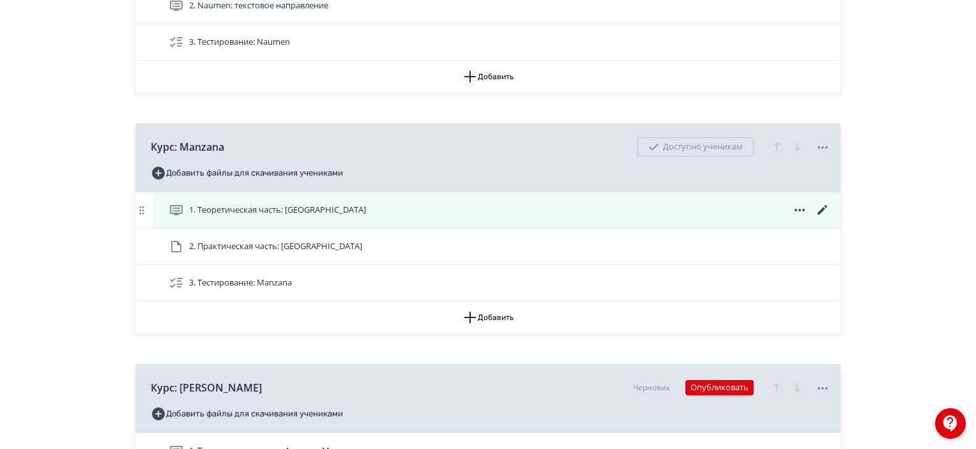
click at [284, 210] on span "1. Теоретическая часть: Manzana" at bounding box center [277, 210] width 177 height 13
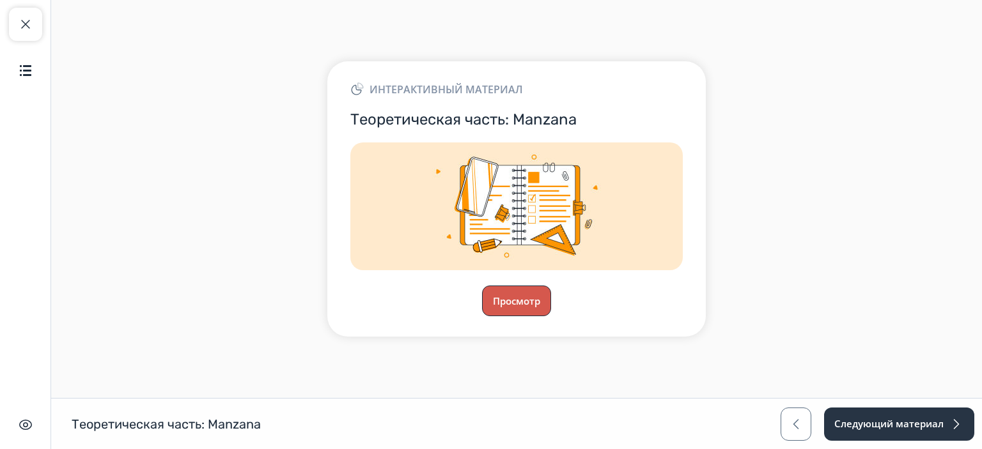
click at [502, 299] on button "Просмотр" at bounding box center [516, 301] width 69 height 31
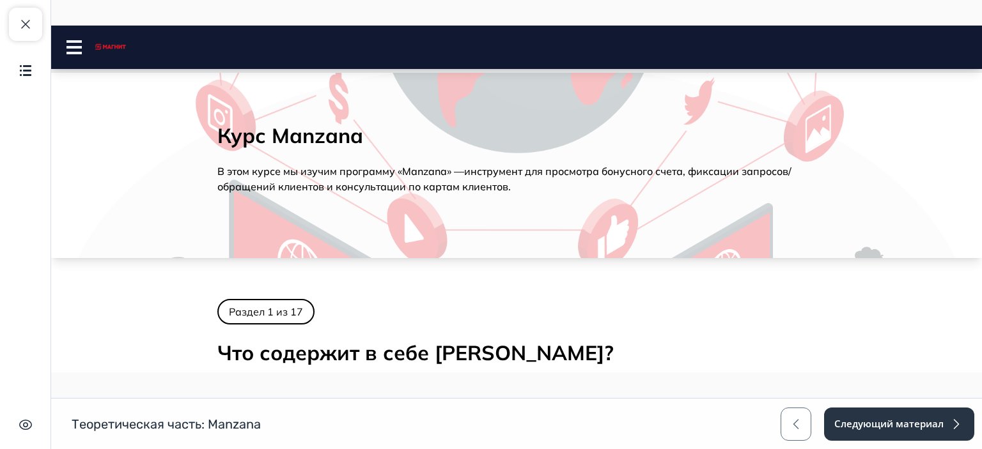
click at [71, 56] on button at bounding box center [73, 47] width 15 height 20
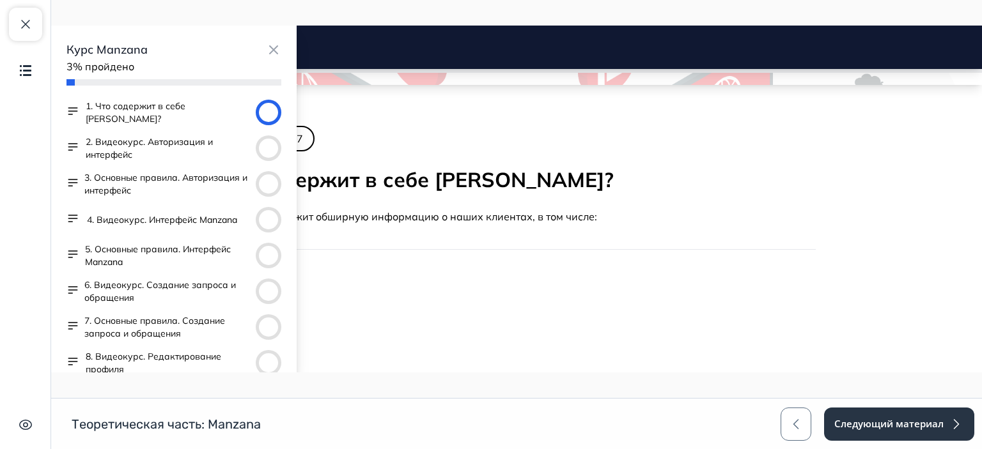
scroll to position [64, 0]
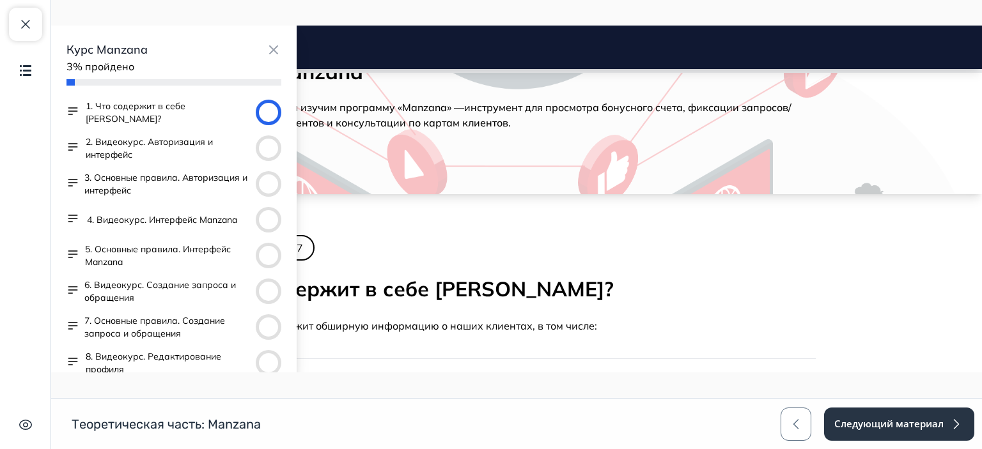
click at [132, 141] on button "2. Видеокурс. Авторизация и интерфейс" at bounding box center [168, 148] width 165 height 26
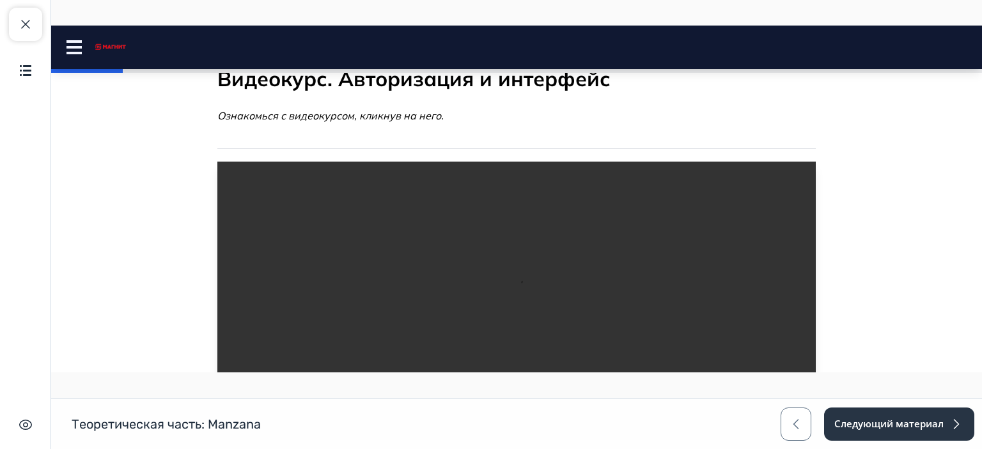
scroll to position [125, 0]
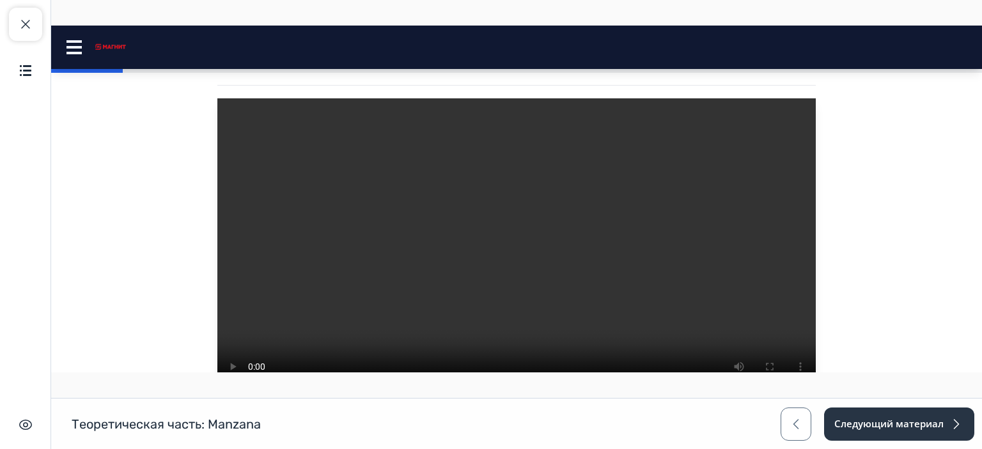
click at [79, 50] on icon at bounding box center [73, 47] width 15 height 14
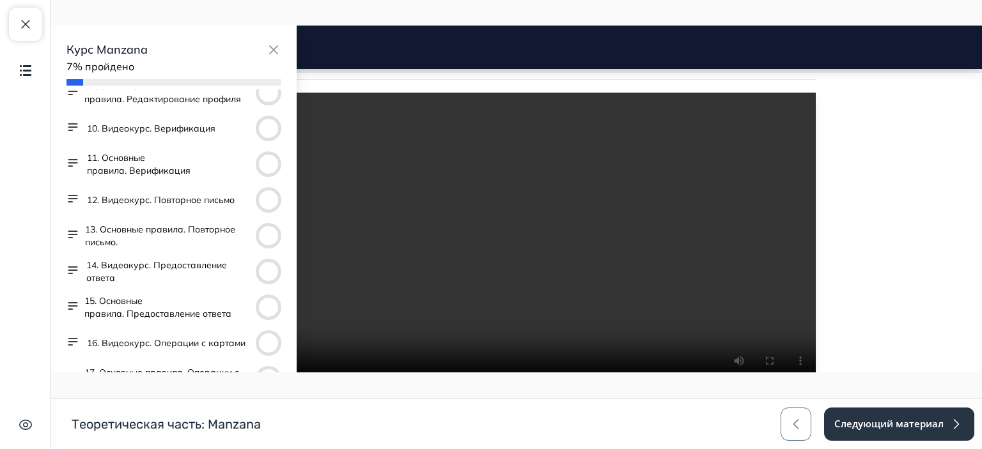
scroll to position [304, 0]
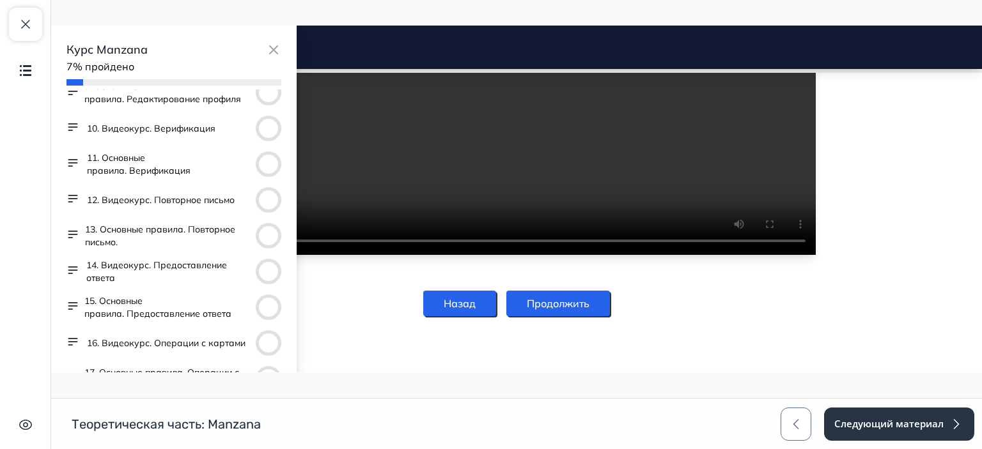
click at [177, 369] on button "17. Основные правила. Операции с картами" at bounding box center [167, 379] width 166 height 26
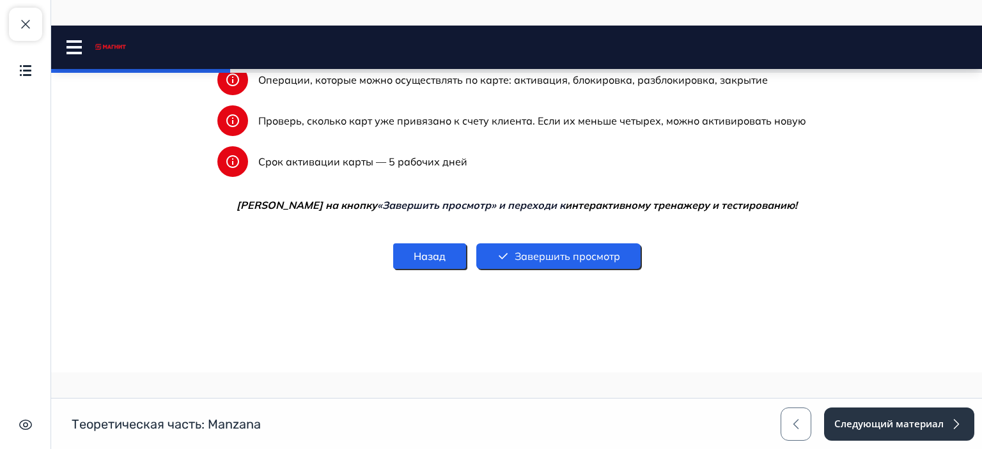
scroll to position [187, 0]
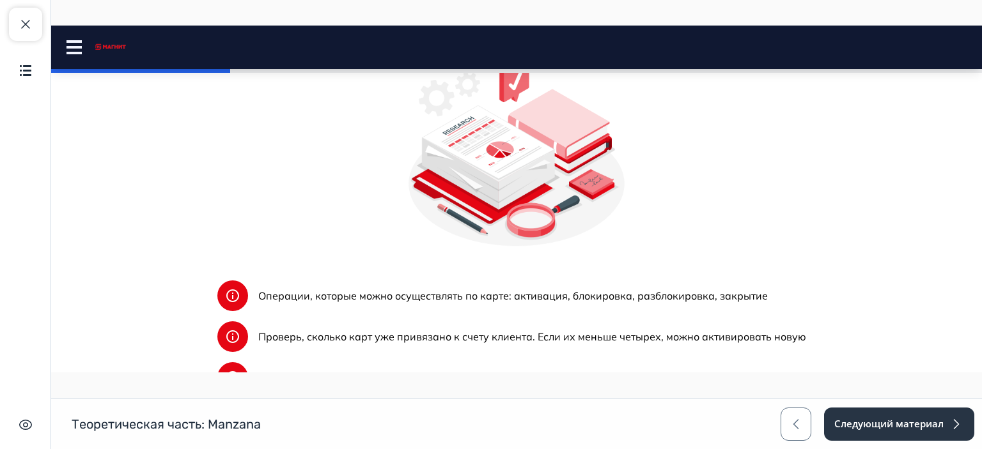
click at [554, 256] on img at bounding box center [517, 148] width 224 height 224
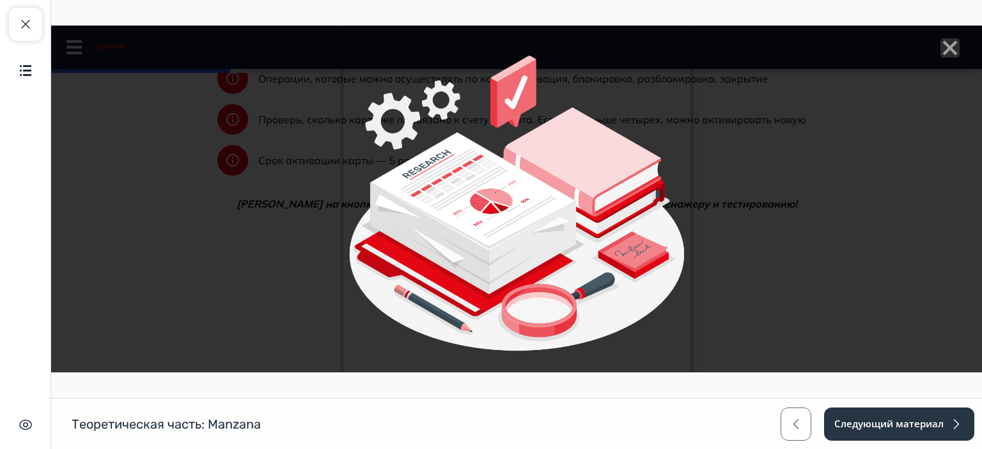
scroll to position [412, 0]
click at [945, 43] on line "Close" at bounding box center [949, 48] width 13 height 13
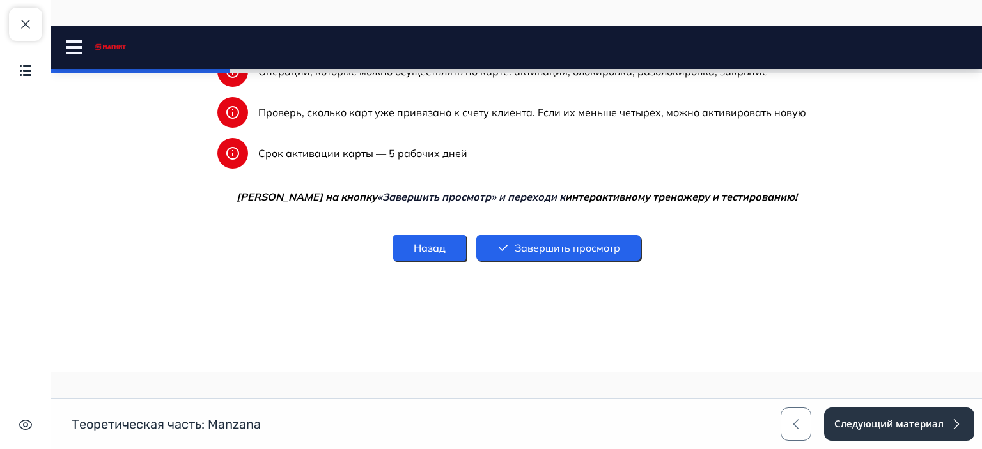
click at [571, 252] on button "Завершить просмотр" at bounding box center [558, 248] width 164 height 26
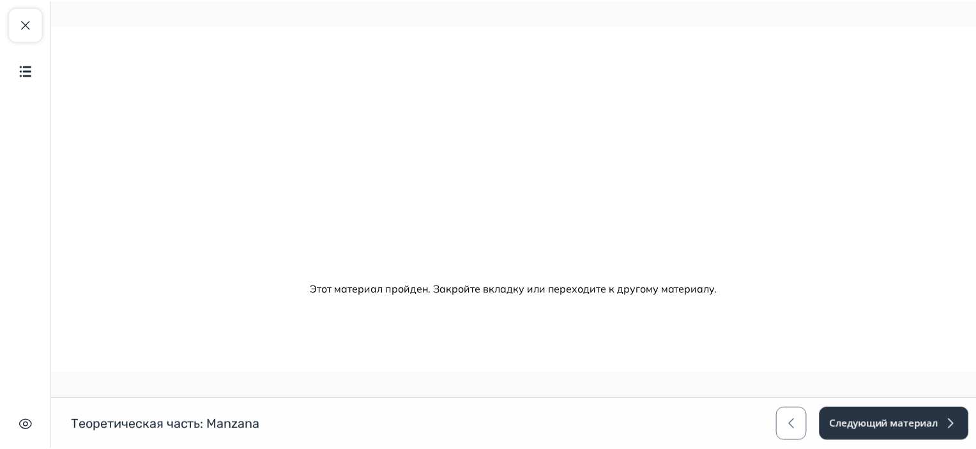
scroll to position [0, 0]
click at [848, 422] on button "Следующий материал" at bounding box center [897, 424] width 151 height 33
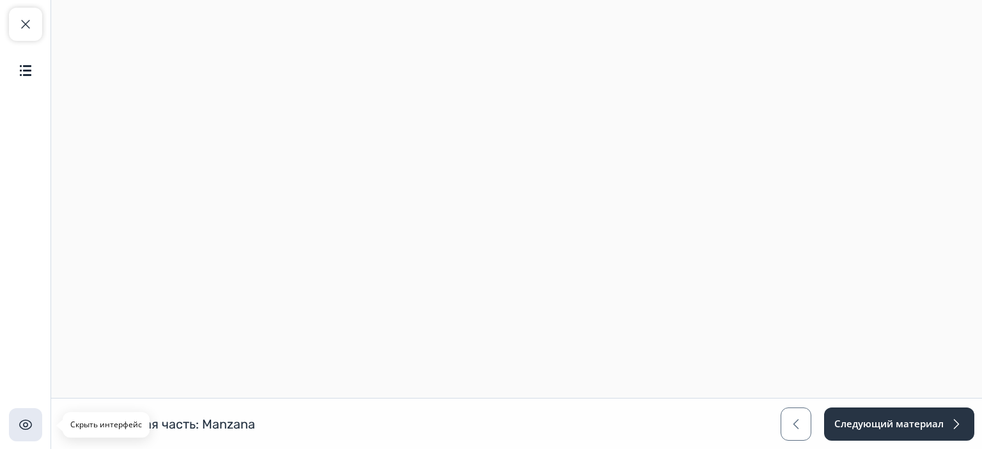
click at [19, 426] on img "button" at bounding box center [25, 424] width 15 height 15
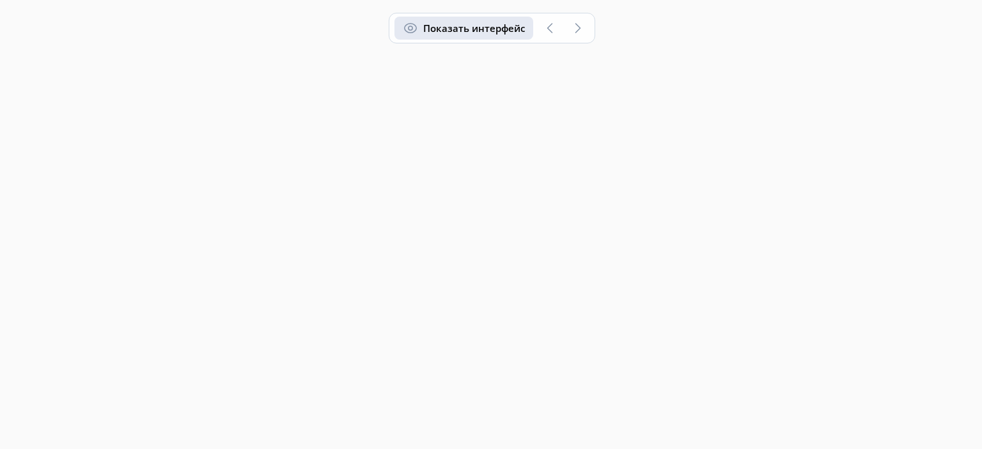
click at [467, 25] on button "Показать интерфейс" at bounding box center [463, 28] width 139 height 23
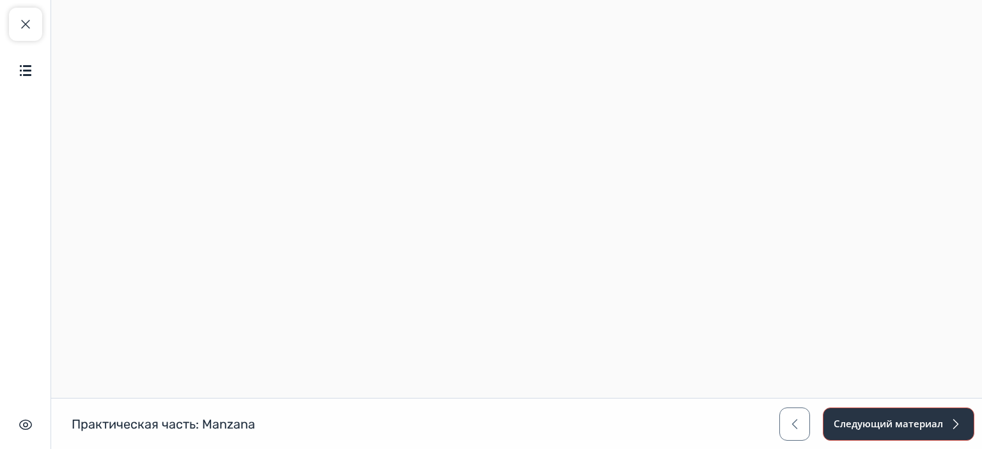
click at [859, 424] on button "Следующий материал" at bounding box center [897, 424] width 151 height 33
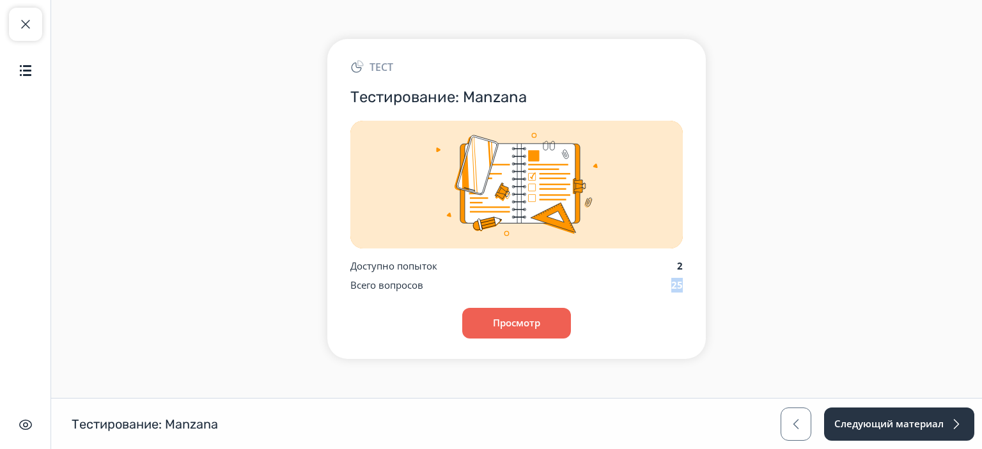
drag, startPoint x: 658, startPoint y: 286, endPoint x: 697, endPoint y: 288, distance: 38.4
click at [697, 288] on div "Тест Тестирование: Manzana Доступно попыток 2 Всего вопросов 25 Просмотр" at bounding box center [516, 199] width 378 height 320
drag, startPoint x: 695, startPoint y: 262, endPoint x: 674, endPoint y: 263, distance: 21.1
click at [674, 263] on div "Тест Тестирование: Manzana Доступно попыток 2 Всего вопросов 25 Просмотр" at bounding box center [516, 199] width 378 height 320
click at [867, 428] on button "Следующий материал" at bounding box center [897, 424] width 151 height 33
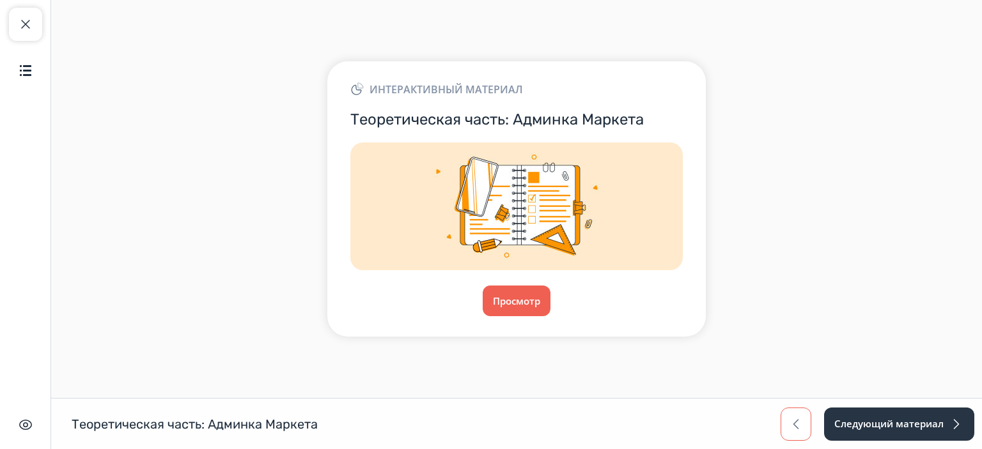
click at [798, 414] on button "button" at bounding box center [795, 424] width 31 height 33
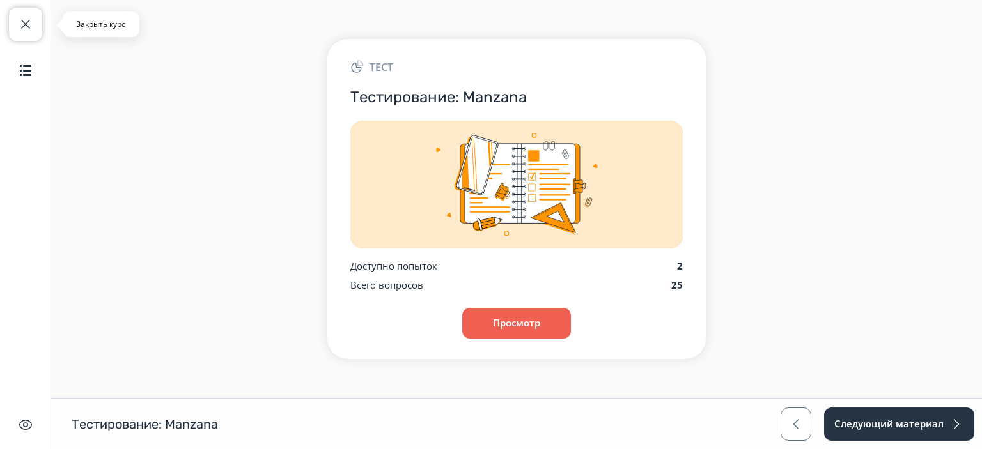
click at [9, 30] on button "Закрыть курс" at bounding box center [25, 24] width 33 height 33
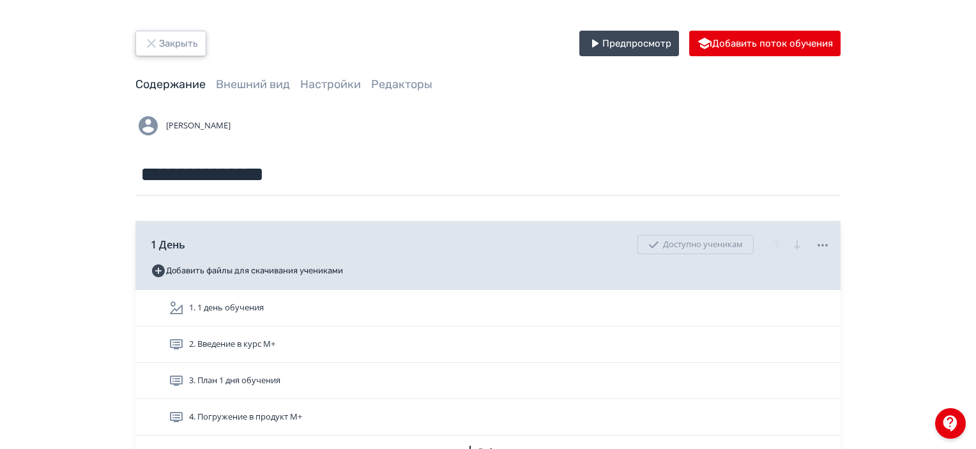
click at [185, 40] on button "Закрыть" at bounding box center [170, 44] width 71 height 26
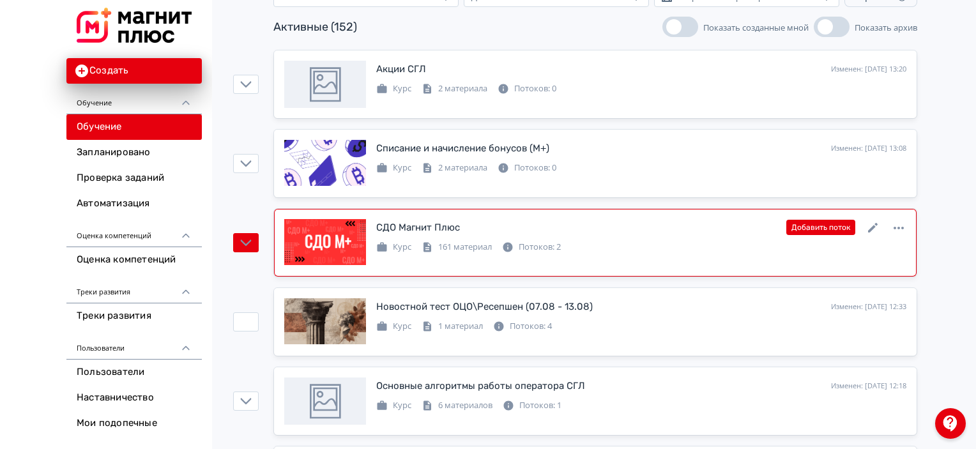
scroll to position [128, 0]
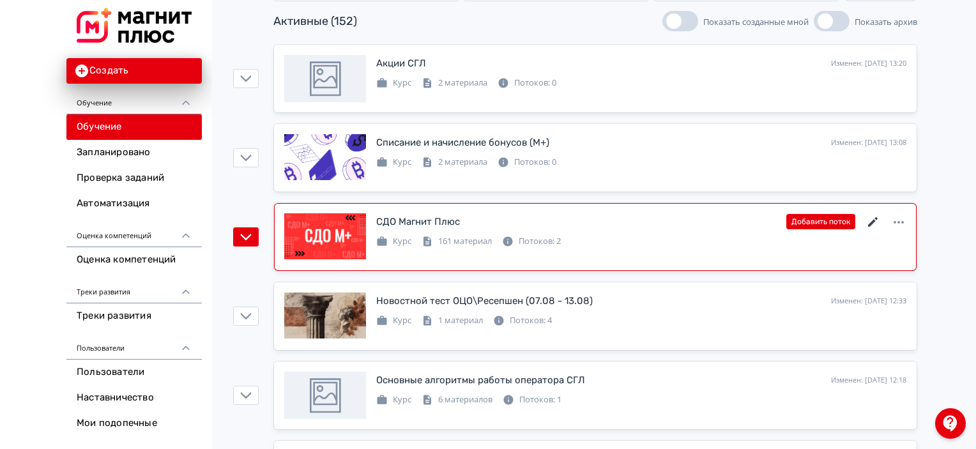
click at [871, 226] on icon at bounding box center [873, 222] width 15 height 15
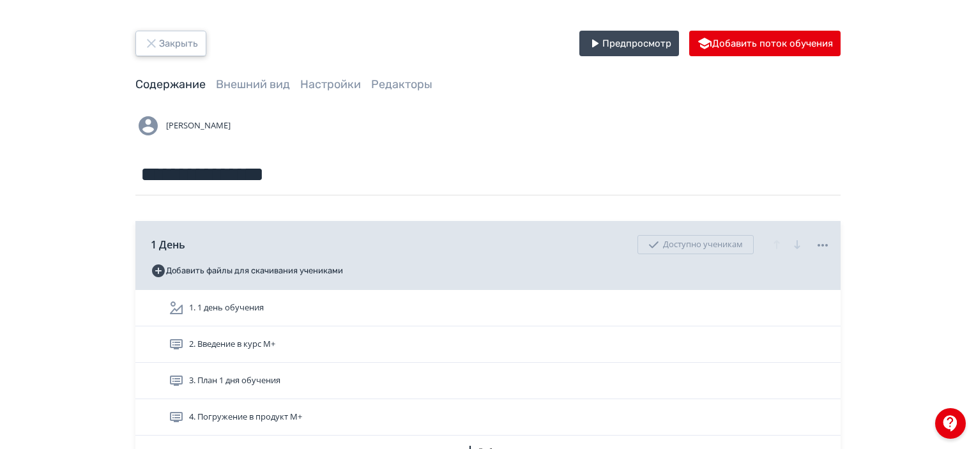
click at [155, 33] on button "Закрыть" at bounding box center [170, 44] width 71 height 26
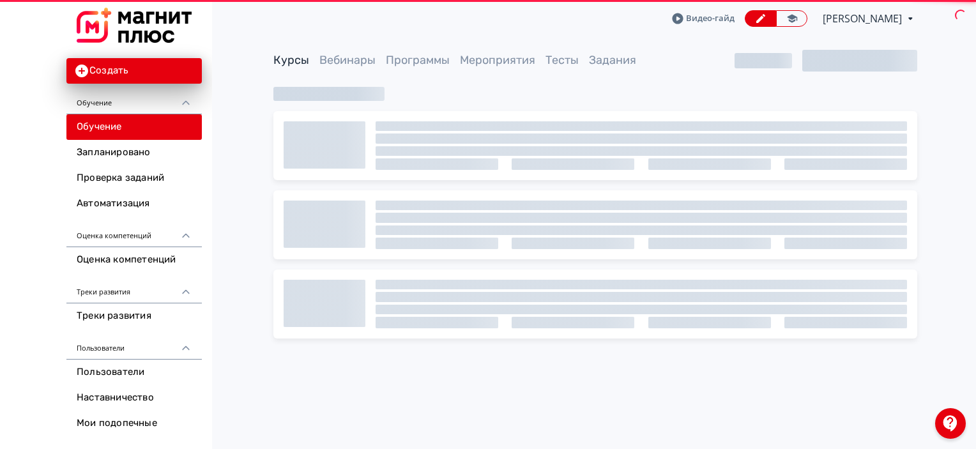
click at [156, 38] on img at bounding box center [134, 25] width 115 height 35
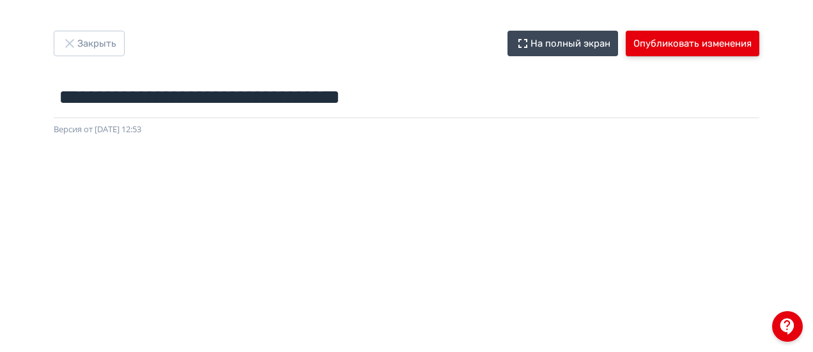
click at [663, 38] on button "Опубликовать изменения" at bounding box center [693, 44] width 134 height 26
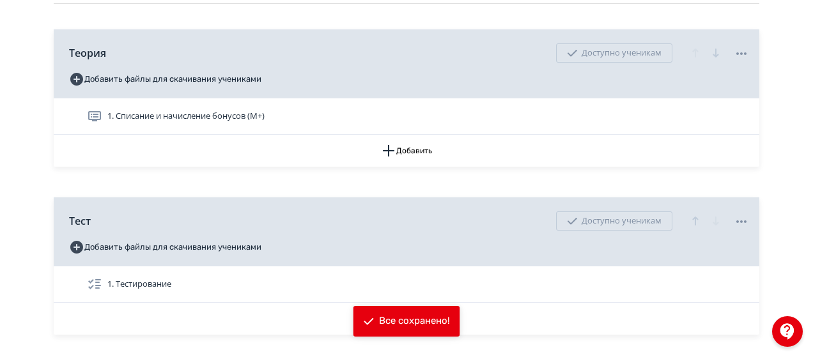
scroll to position [256, 0]
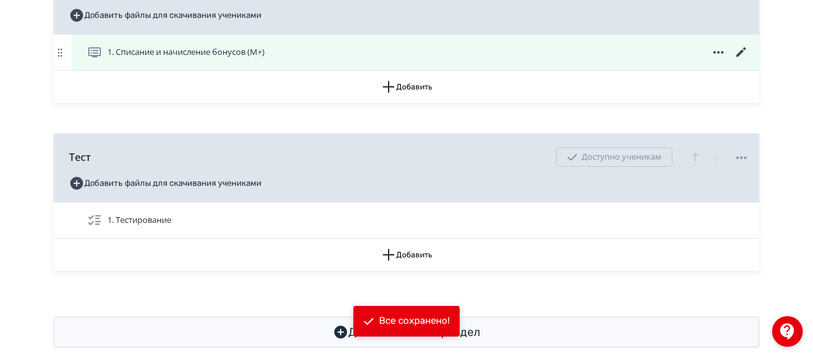
click at [739, 52] on icon at bounding box center [741, 52] width 15 height 15
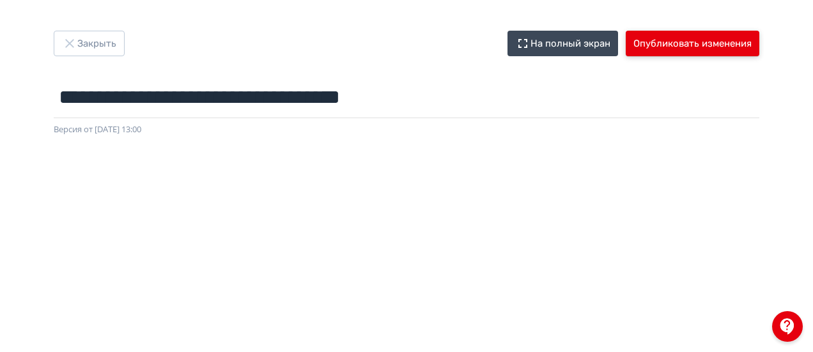
click at [658, 49] on button "Опубликовать изменения" at bounding box center [693, 44] width 134 height 26
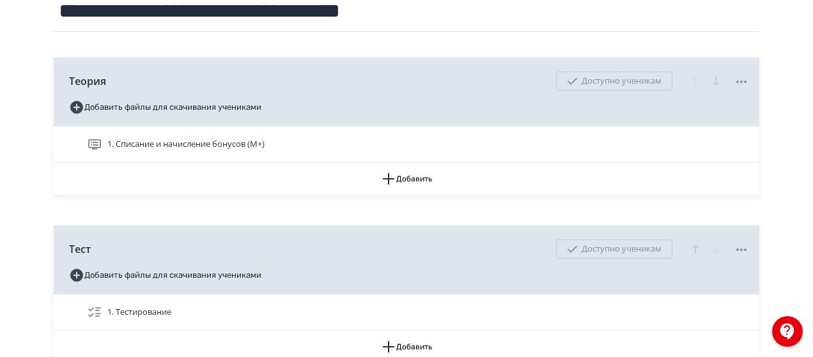
scroll to position [84, 0]
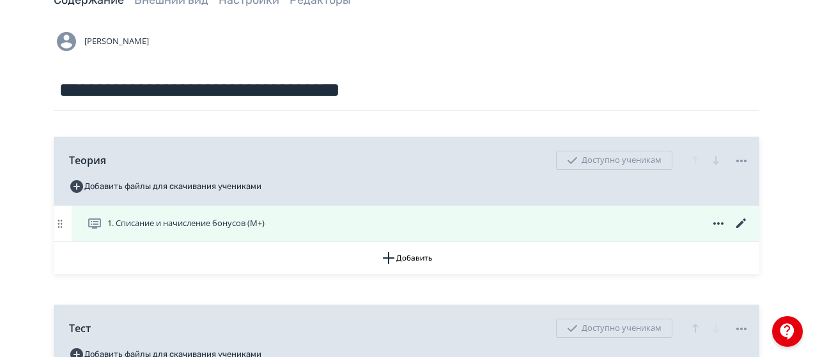
click at [741, 222] on icon at bounding box center [741, 224] width 10 height 10
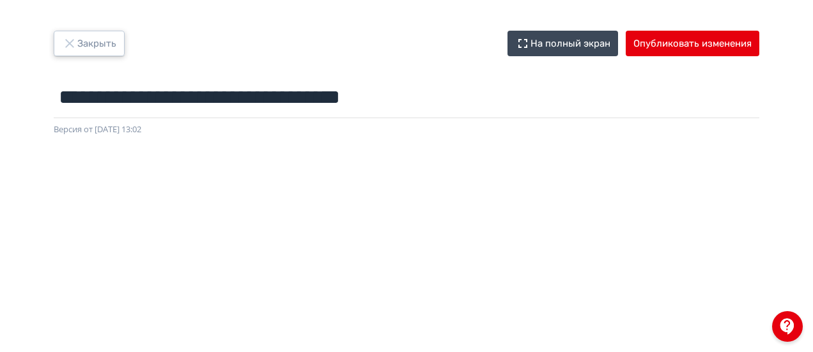
click at [123, 45] on button "Закрыть" at bounding box center [89, 44] width 71 height 26
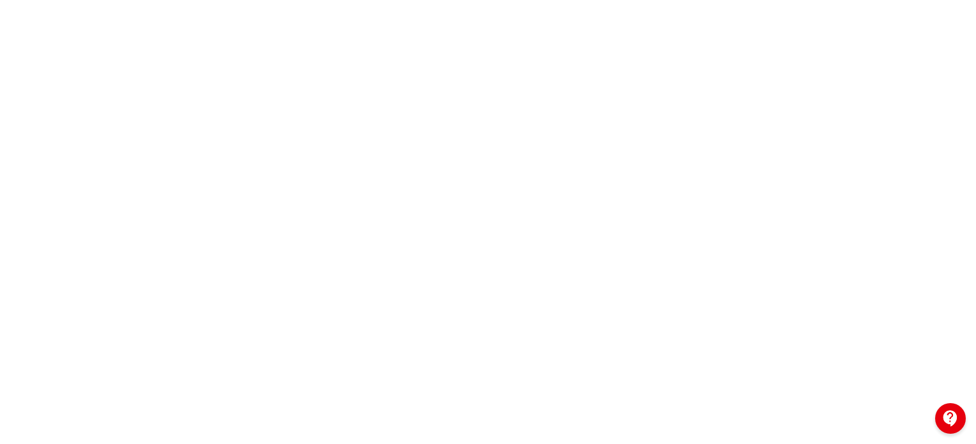
scroll to position [36, 0]
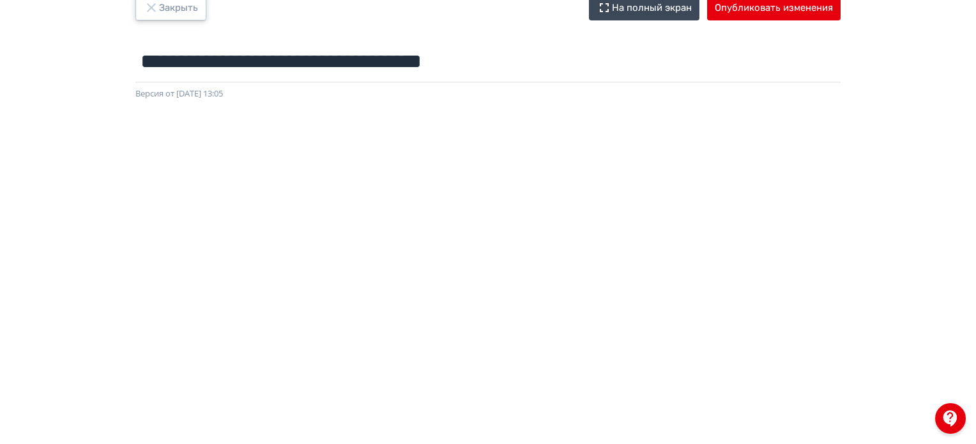
click at [167, 17] on button "Закрыть" at bounding box center [170, 8] width 71 height 26
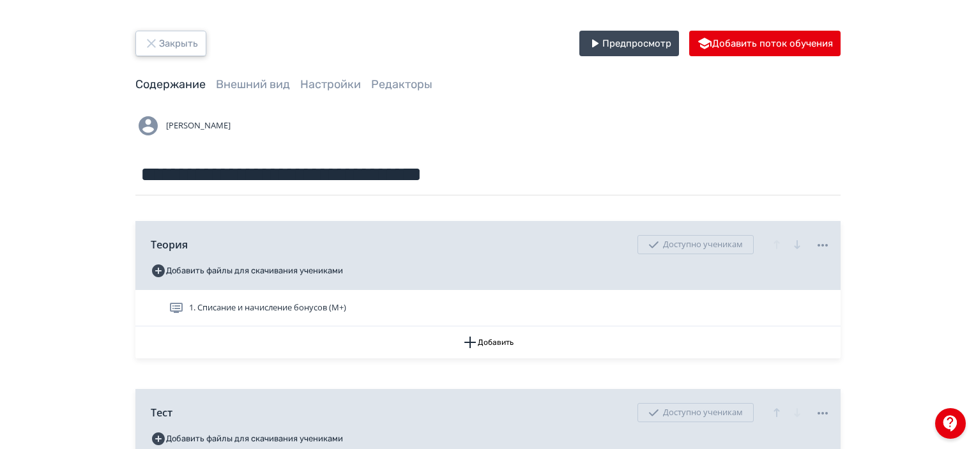
click at [183, 43] on button "Закрыть" at bounding box center [170, 44] width 71 height 26
